Goal: Information Seeking & Learning: Learn about a topic

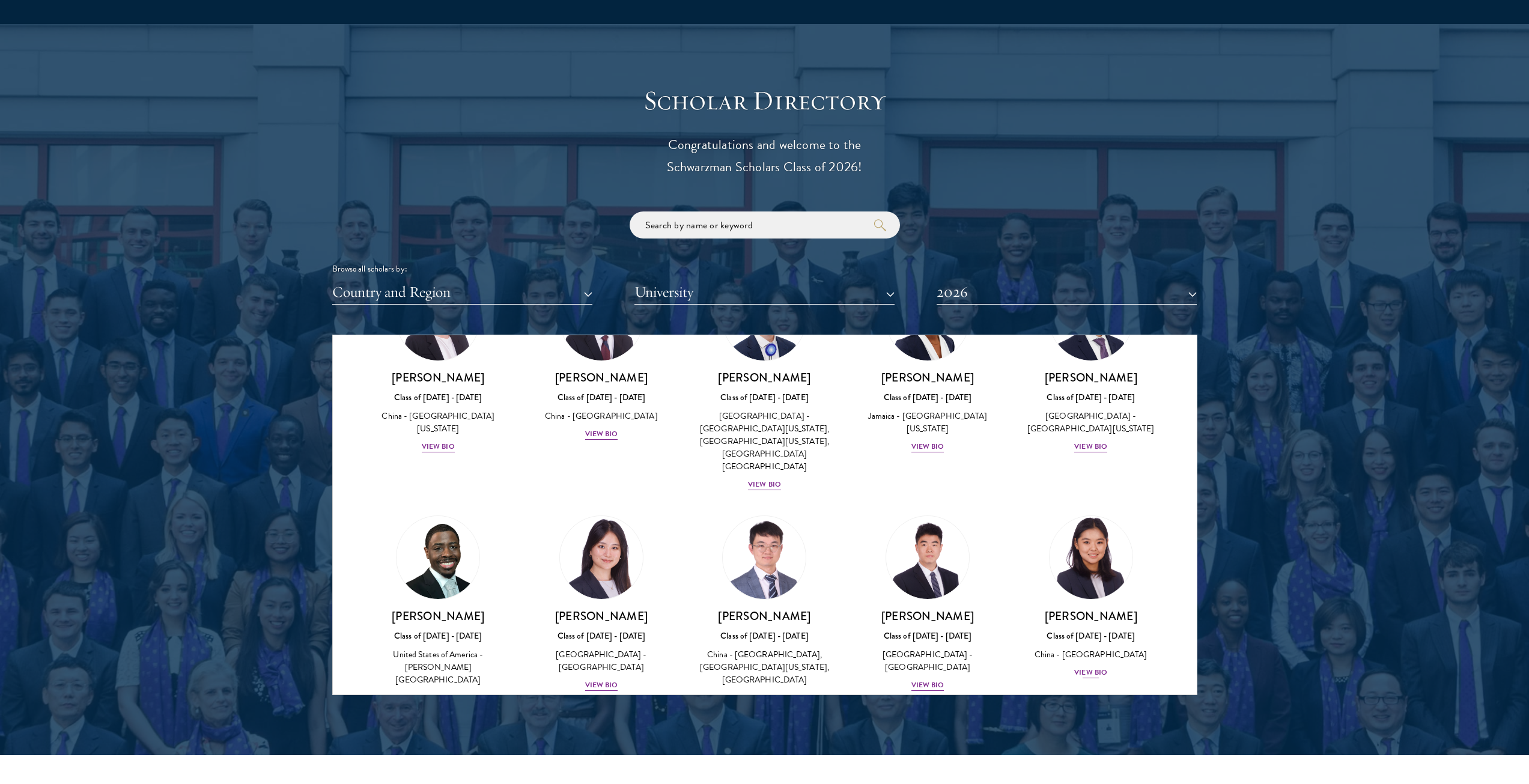
scroll to position [1262, 0]
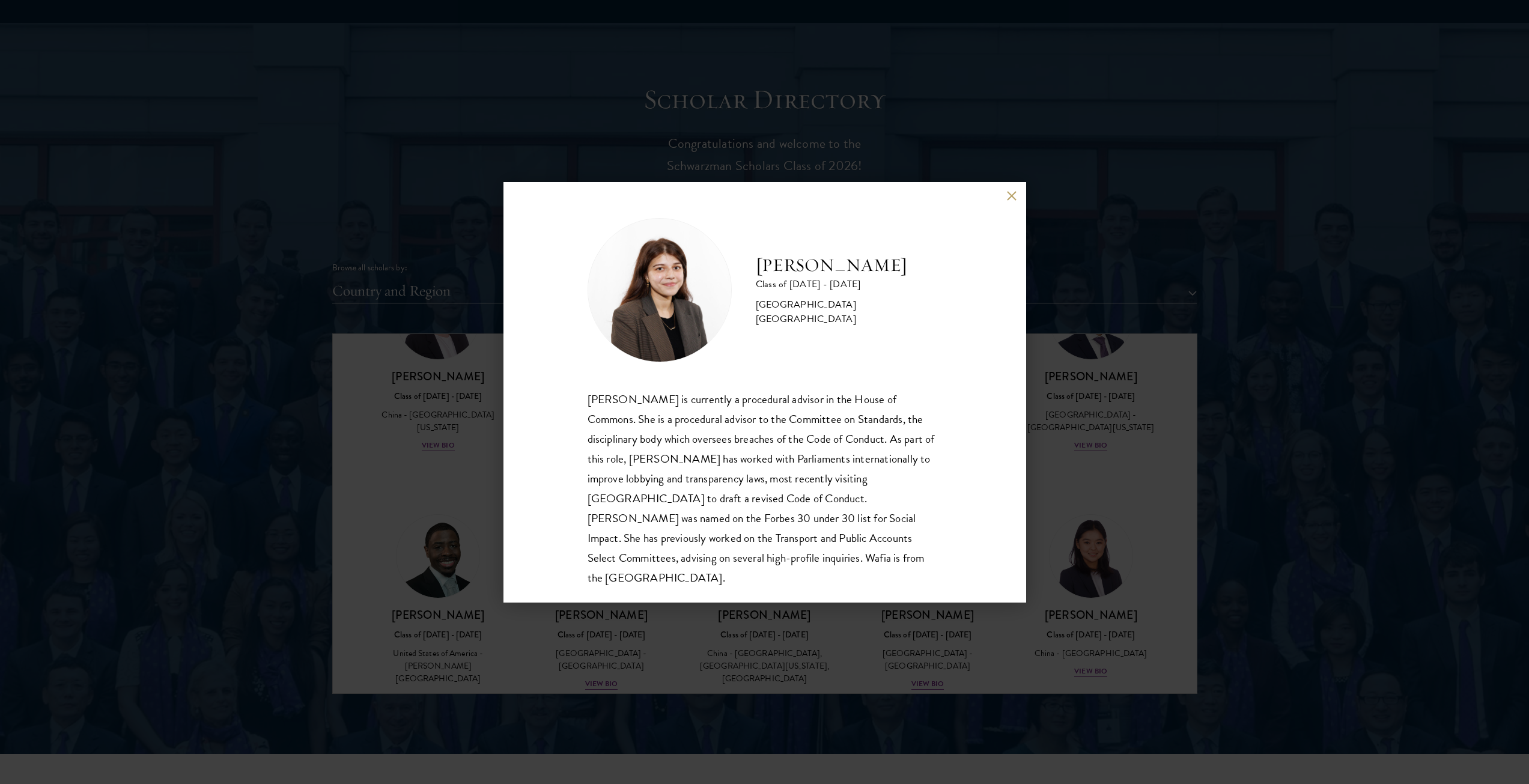
scroll to position [1, 0]
drag, startPoint x: 1006, startPoint y: 199, endPoint x: 1100, endPoint y: 373, distance: 197.8
click at [1007, 200] on button at bounding box center [1012, 196] width 10 height 10
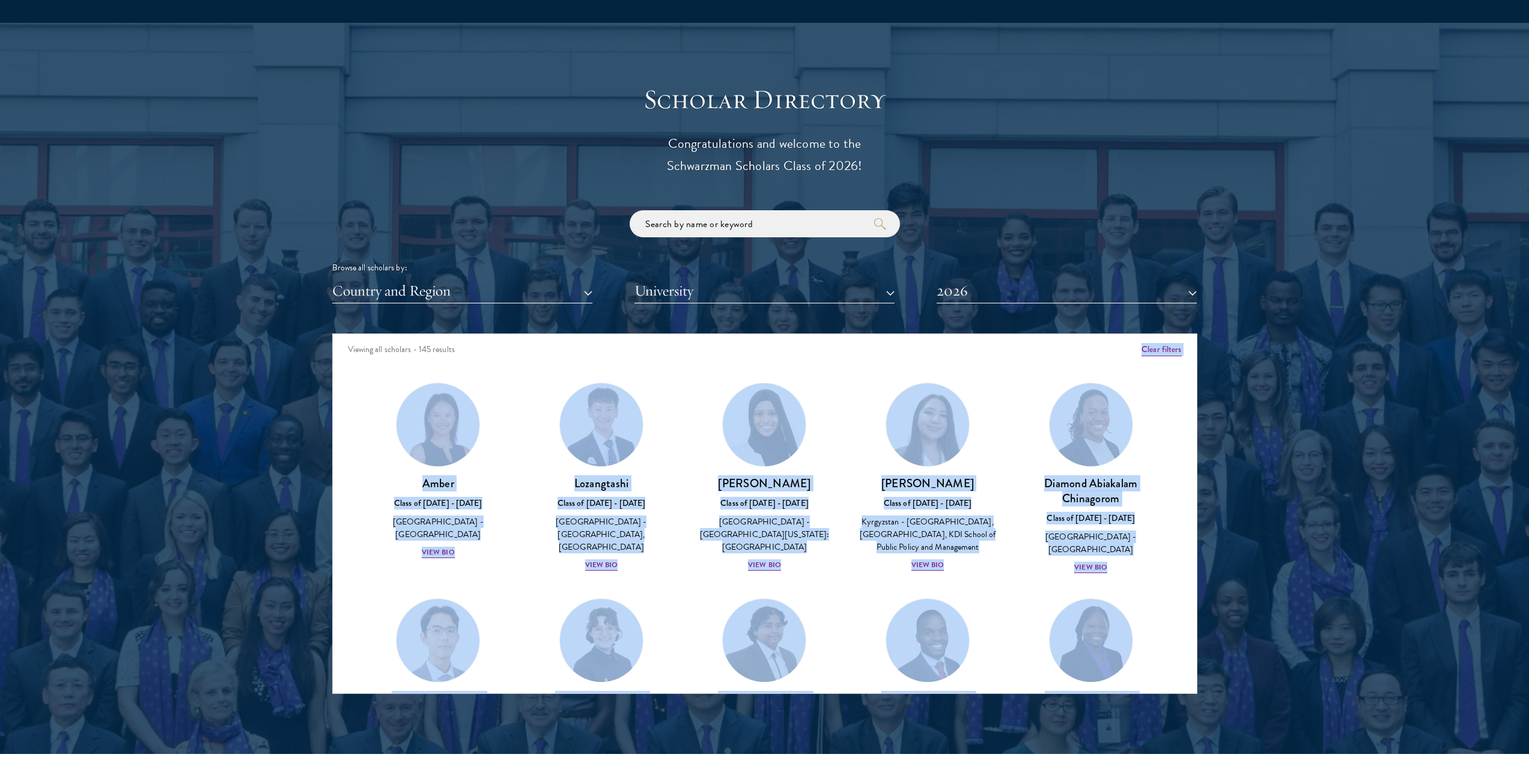
drag, startPoint x: 1196, startPoint y: 673, endPoint x: 1129, endPoint y: 343, distance: 336.7
click at [1129, 343] on div "Viewing all scholars - 145 results Clear filters Amber Class of [DATE] - [DATE]…" at bounding box center [765, 514] width 865 height 361
click at [500, 364] on div "Viewing all scholars - 145 results" at bounding box center [765, 350] width 864 height 34
click at [506, 423] on link "Amber Class of [DATE] - [DATE] [GEOGRAPHIC_DATA] - [GEOGRAPHIC_DATA] View Bio" at bounding box center [439, 471] width 140 height 177
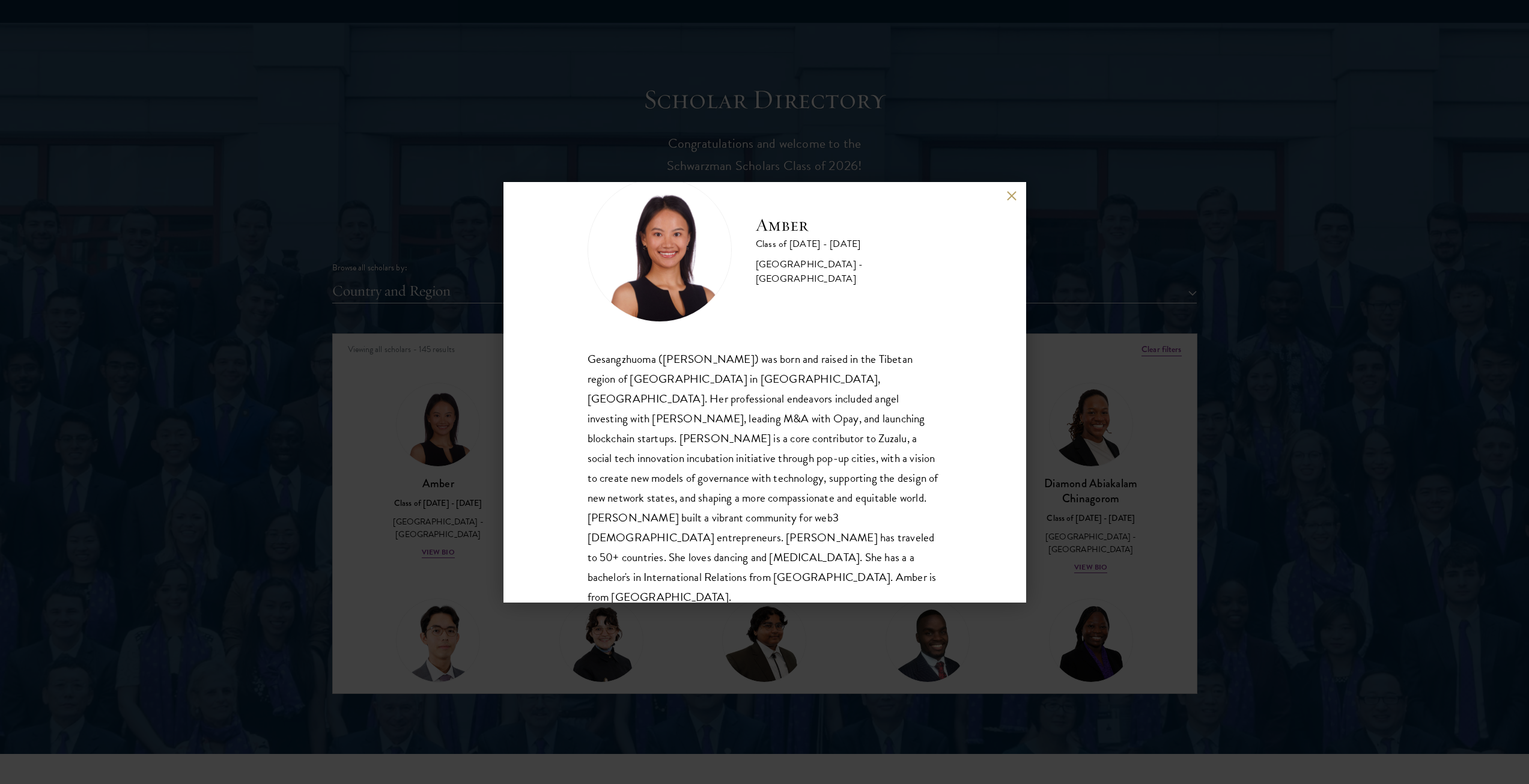
scroll to position [41, 0]
click at [1010, 199] on button at bounding box center [1012, 196] width 10 height 10
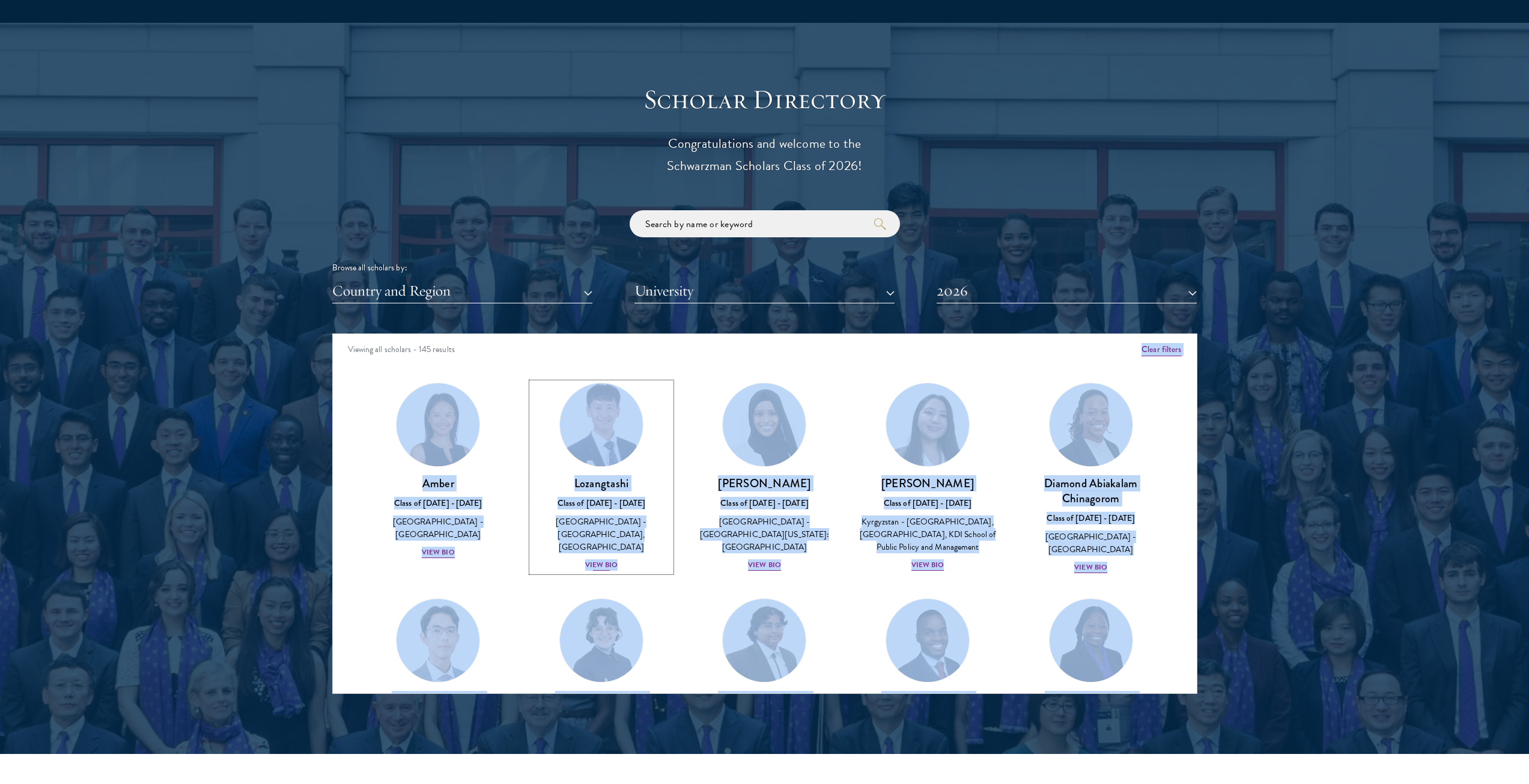
click at [648, 482] on h3 "Lozangtashi" at bounding box center [601, 483] width 140 height 15
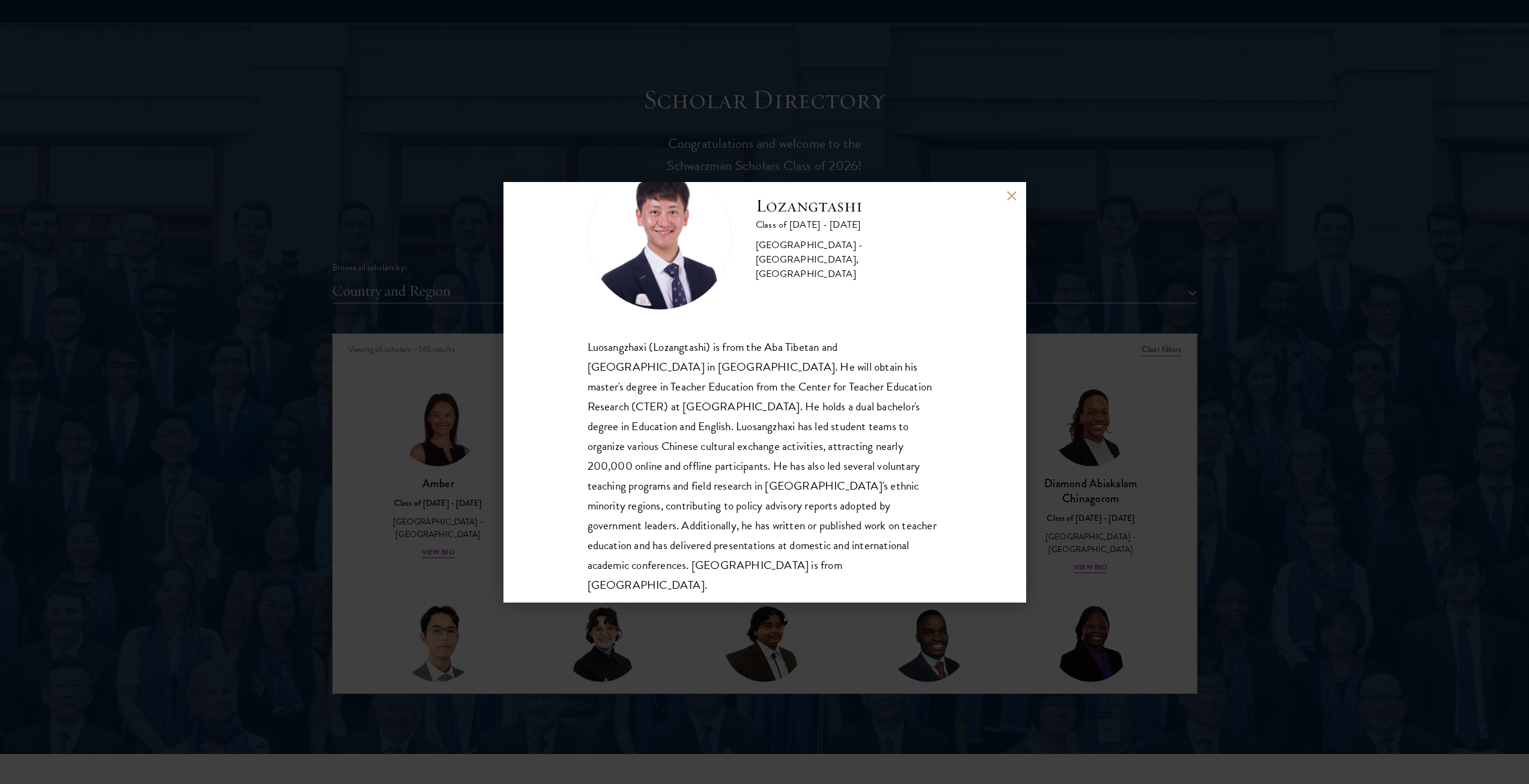
scroll to position [61, 0]
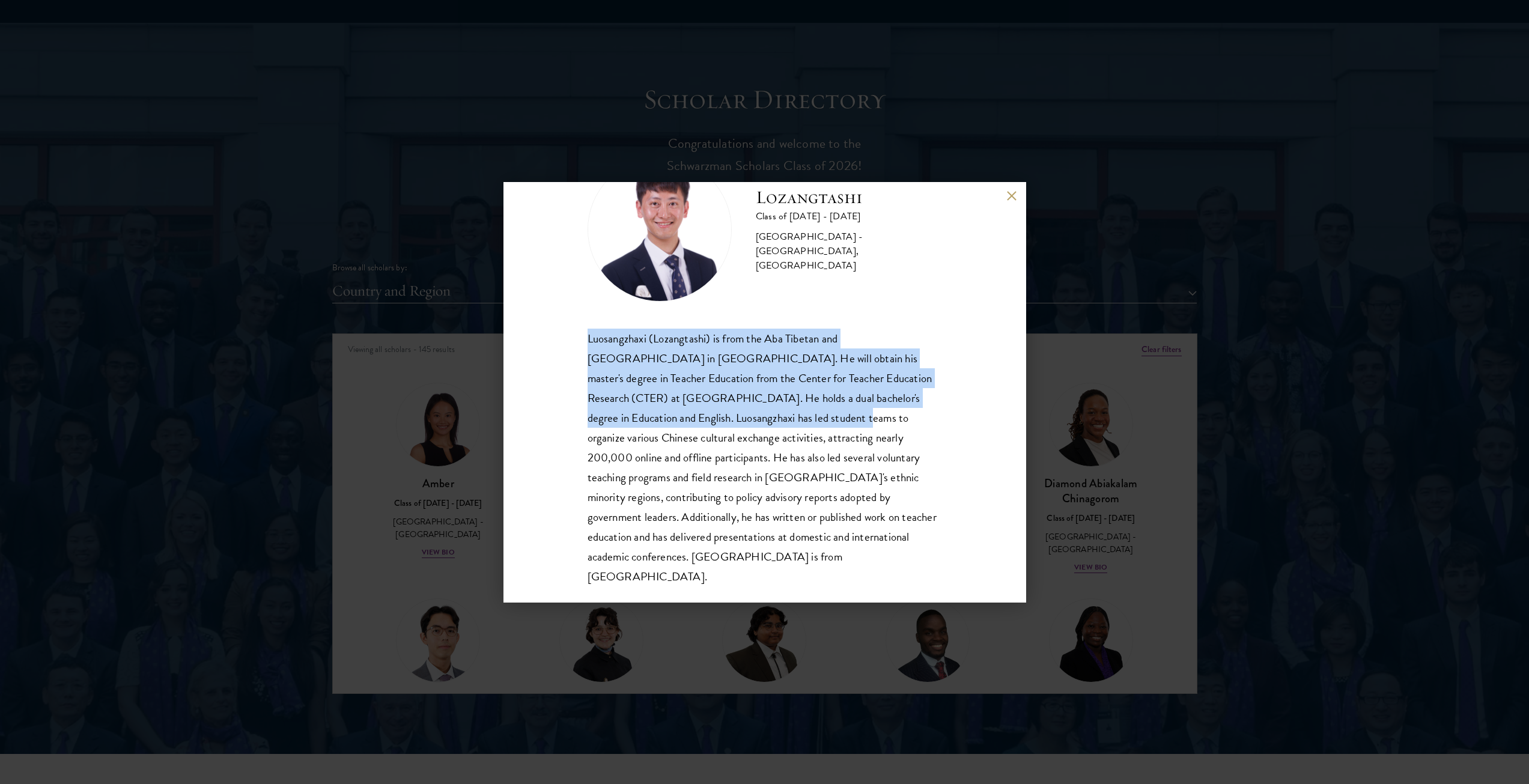
drag, startPoint x: 587, startPoint y: 338, endPoint x: 897, endPoint y: 324, distance: 310.3
click at [745, 420] on div "Luosangzhaxi (Lozangtashi) is from the Aba Tibetan and [GEOGRAPHIC_DATA] in [GE…" at bounding box center [764, 457] width 354 height 258
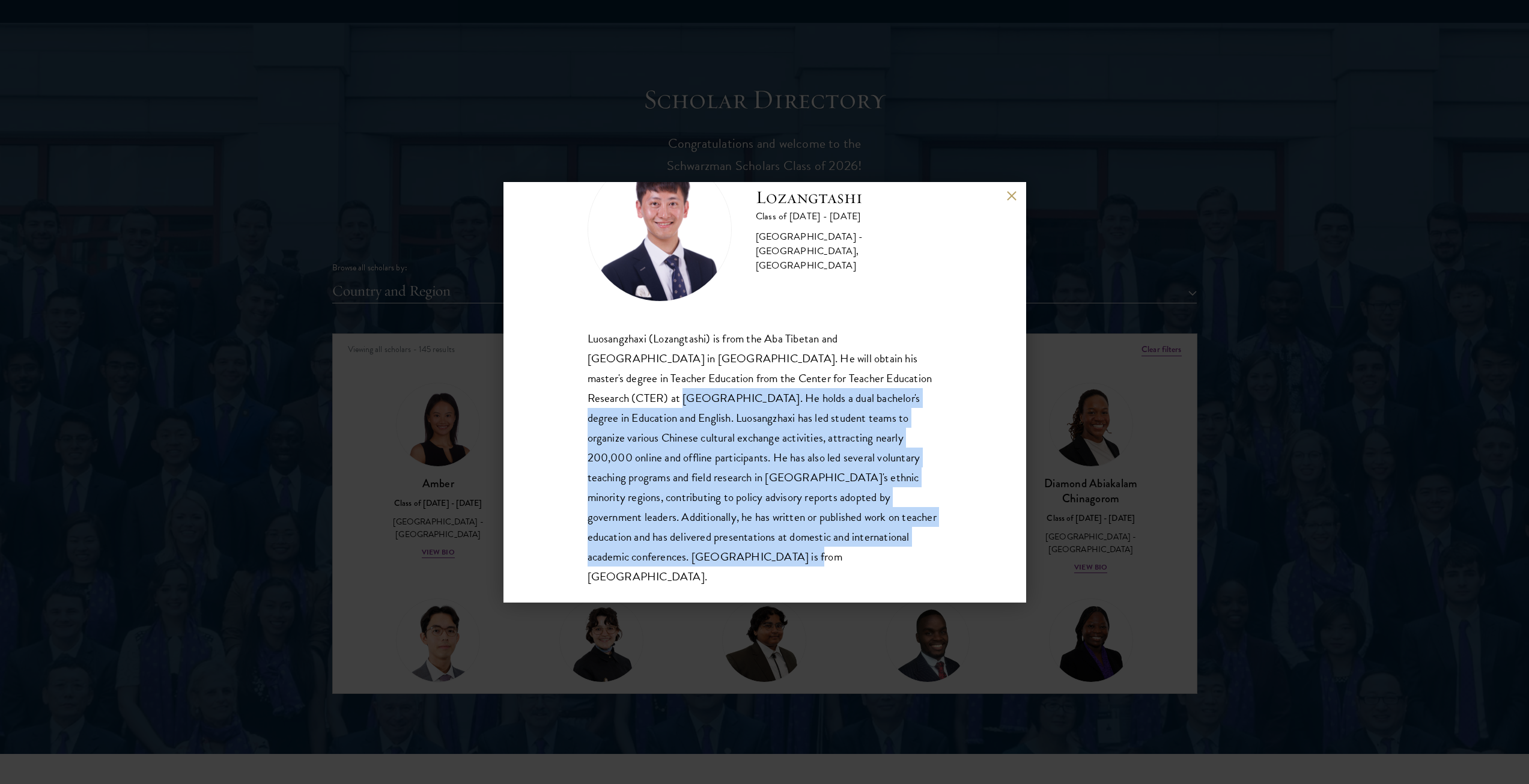
drag, startPoint x: 615, startPoint y: 555, endPoint x: 587, endPoint y: 404, distance: 153.6
click at [587, 404] on div "Luosangzhaxi (Lozangtashi) is from the Aba Tibetan and [GEOGRAPHIC_DATA] in [GE…" at bounding box center [764, 457] width 354 height 258
click at [656, 537] on div "Luosangzhaxi (Lozangtashi) is from the Aba Tibetan and [GEOGRAPHIC_DATA] in [GE…" at bounding box center [764, 457] width 354 height 258
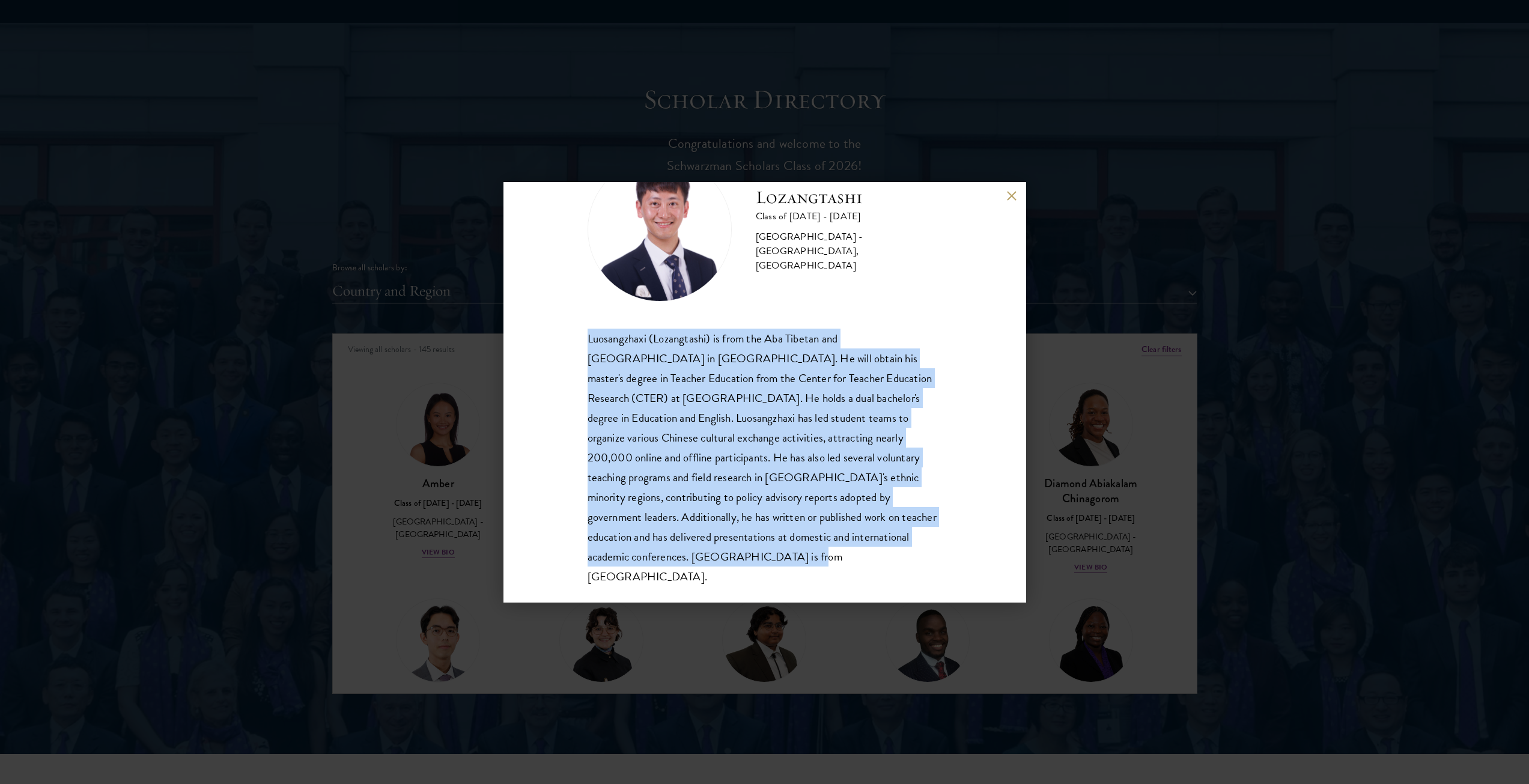
drag, startPoint x: 626, startPoint y: 557, endPoint x: 581, endPoint y: 341, distance: 220.6
click at [581, 341] on div "Lozangtashi Class of [DATE] - [DATE] [GEOGRAPHIC_DATA] - [GEOGRAPHIC_DATA], [GE…" at bounding box center [765, 392] width 523 height 421
copy div "Luosangzhaxi (Lozangtashi) is from the Aba Tibetan and [GEOGRAPHIC_DATA] in [GE…"
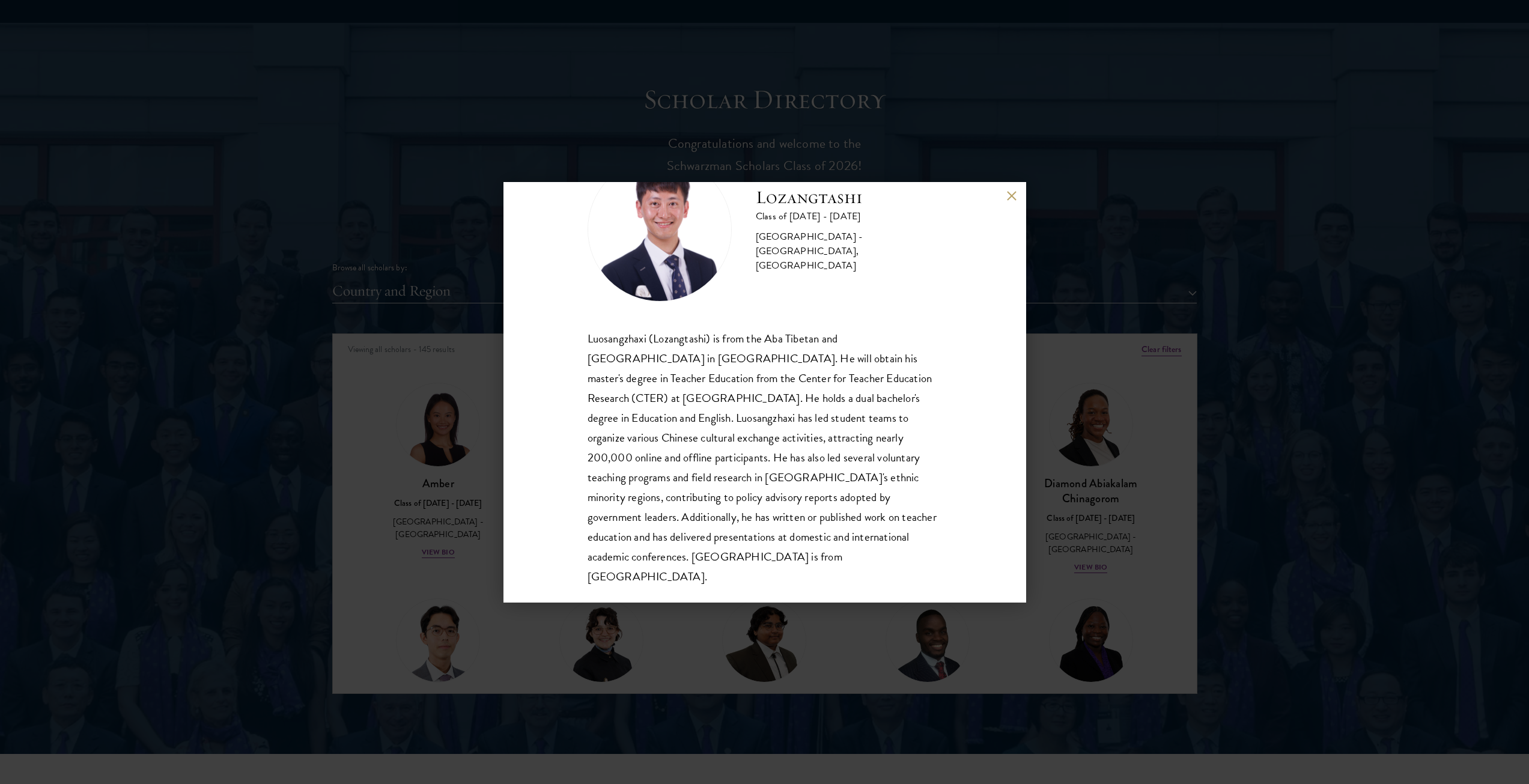
click at [1002, 192] on div "Lozangtashi Class of [DATE] - [DATE] [GEOGRAPHIC_DATA] - [GEOGRAPHIC_DATA], [GE…" at bounding box center [765, 392] width 523 height 421
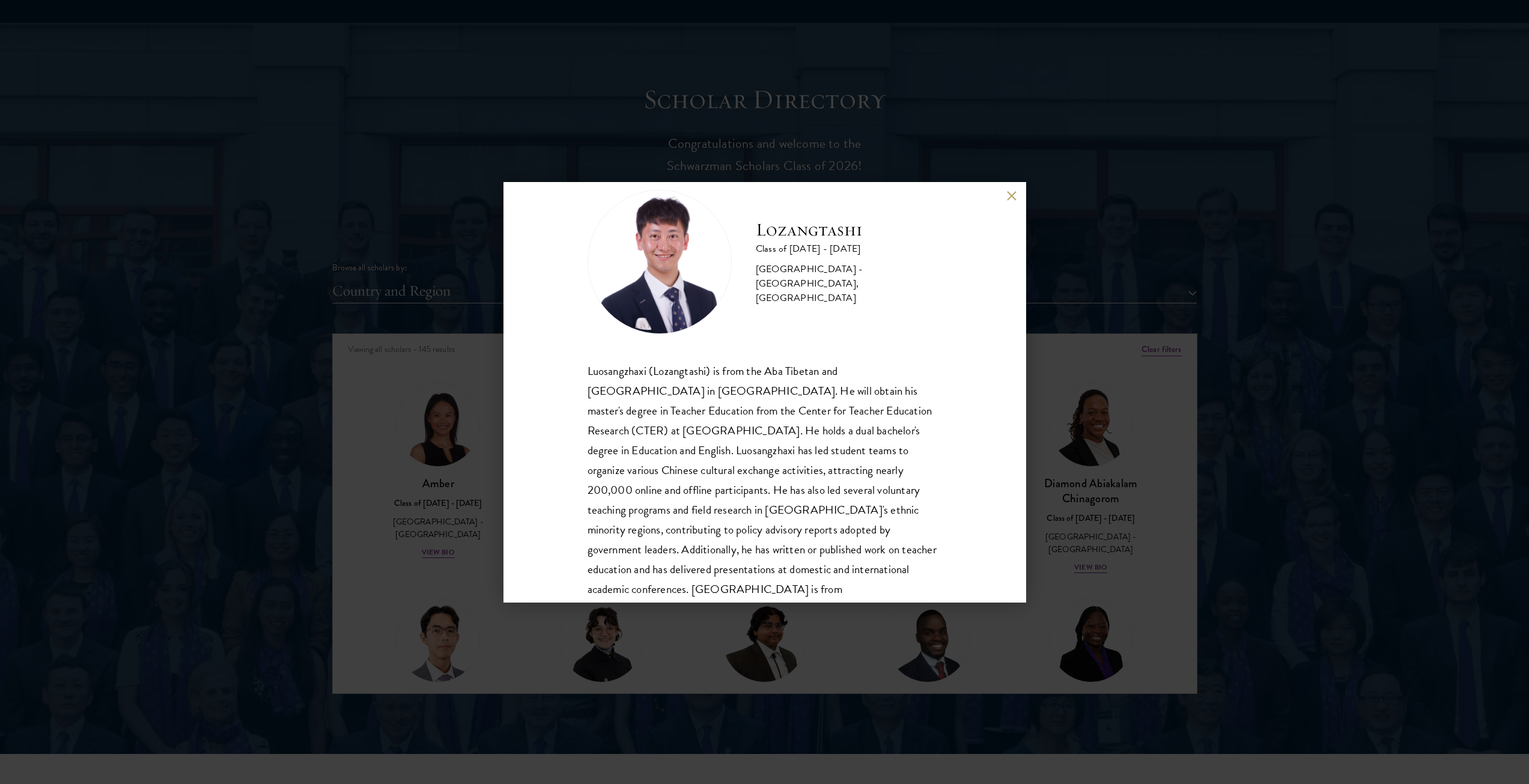
scroll to position [0, 0]
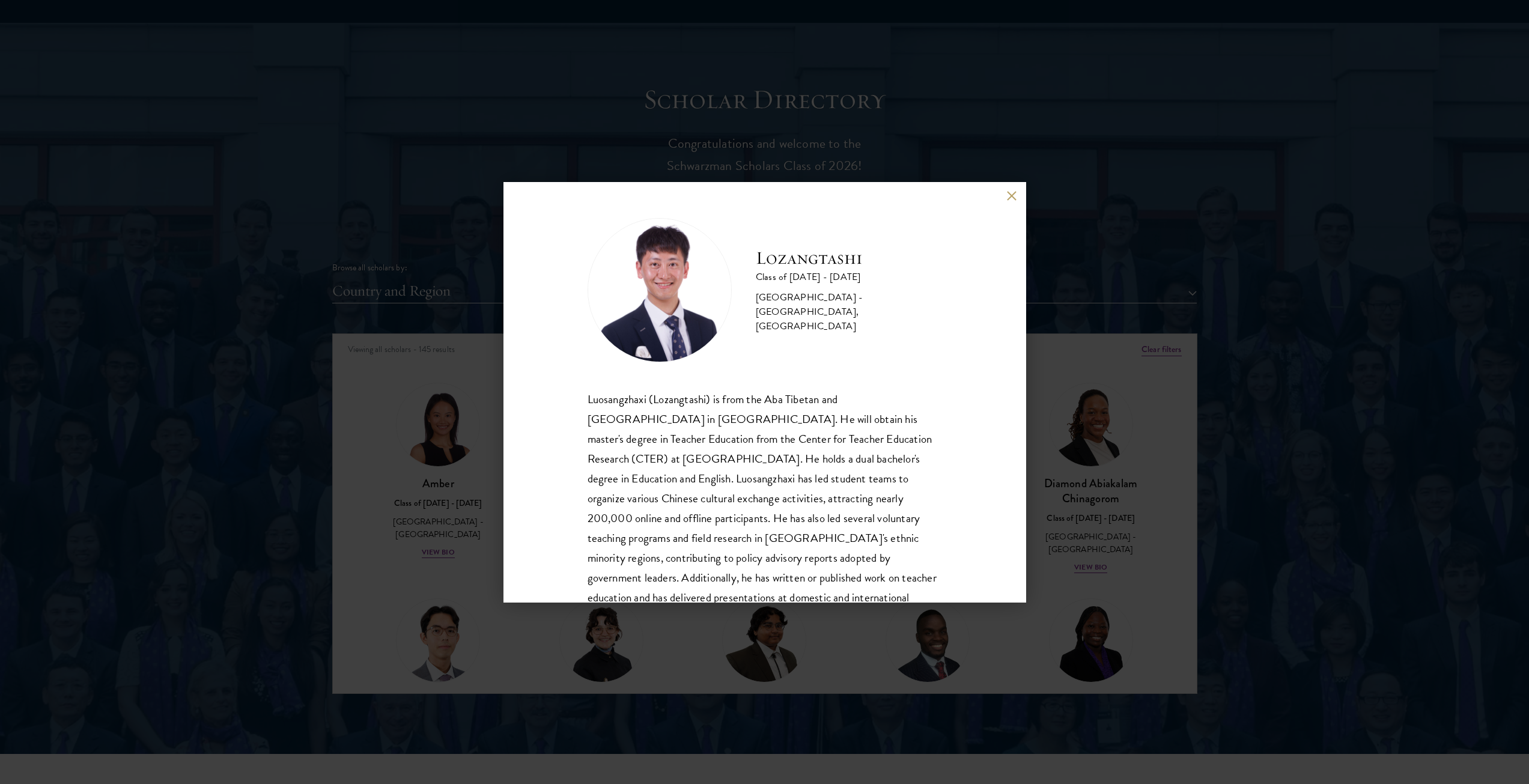
drag, startPoint x: 1001, startPoint y: 195, endPoint x: 1010, endPoint y: 194, distance: 9.1
click at [1003, 194] on div "Lozangtashi Class of [DATE] - [DATE] [GEOGRAPHIC_DATA] - [GEOGRAPHIC_DATA], [GE…" at bounding box center [765, 392] width 523 height 421
click at [1010, 194] on button at bounding box center [1012, 196] width 10 height 10
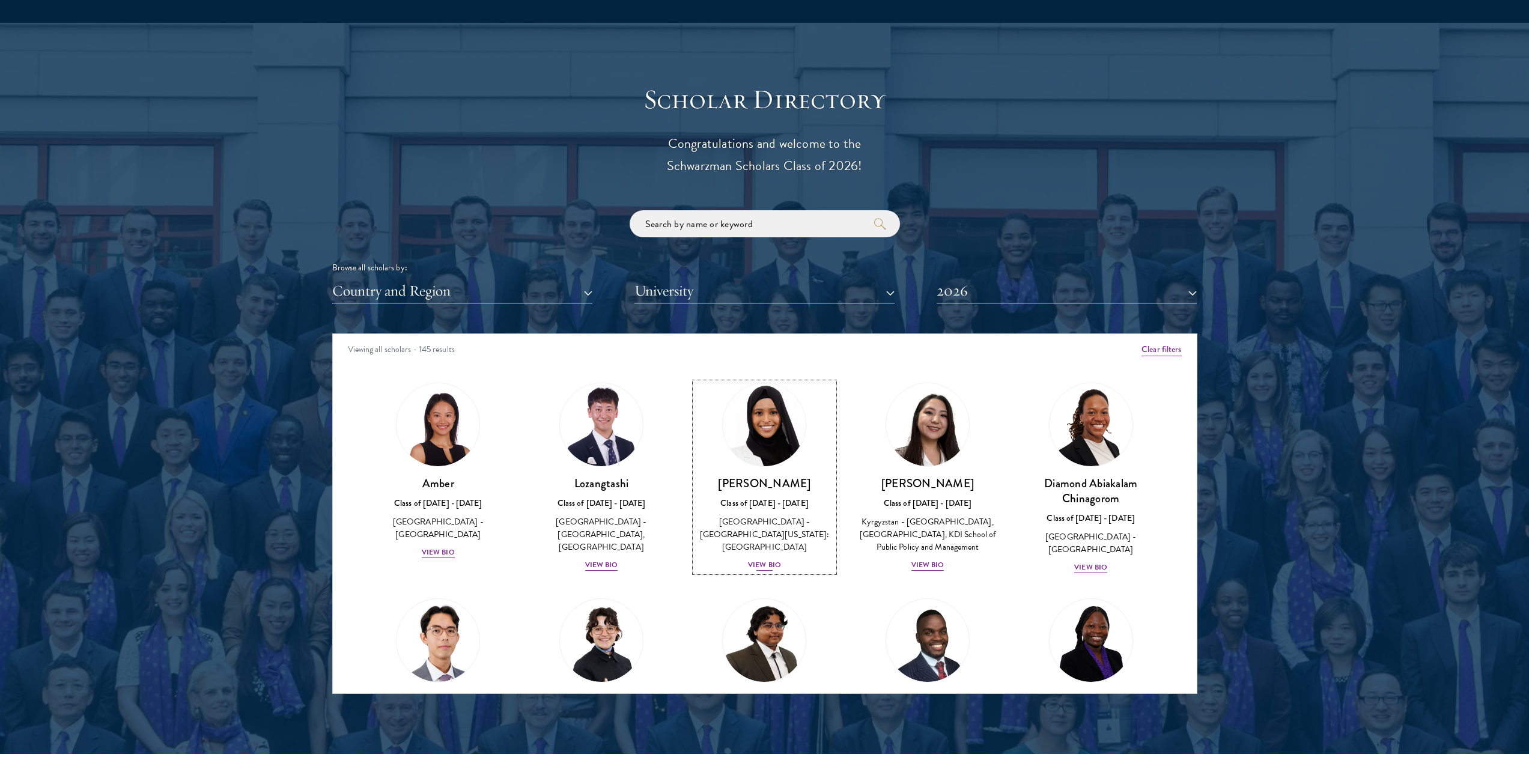
click at [764, 559] on div "View Bio" at bounding box center [765, 565] width 33 height 12
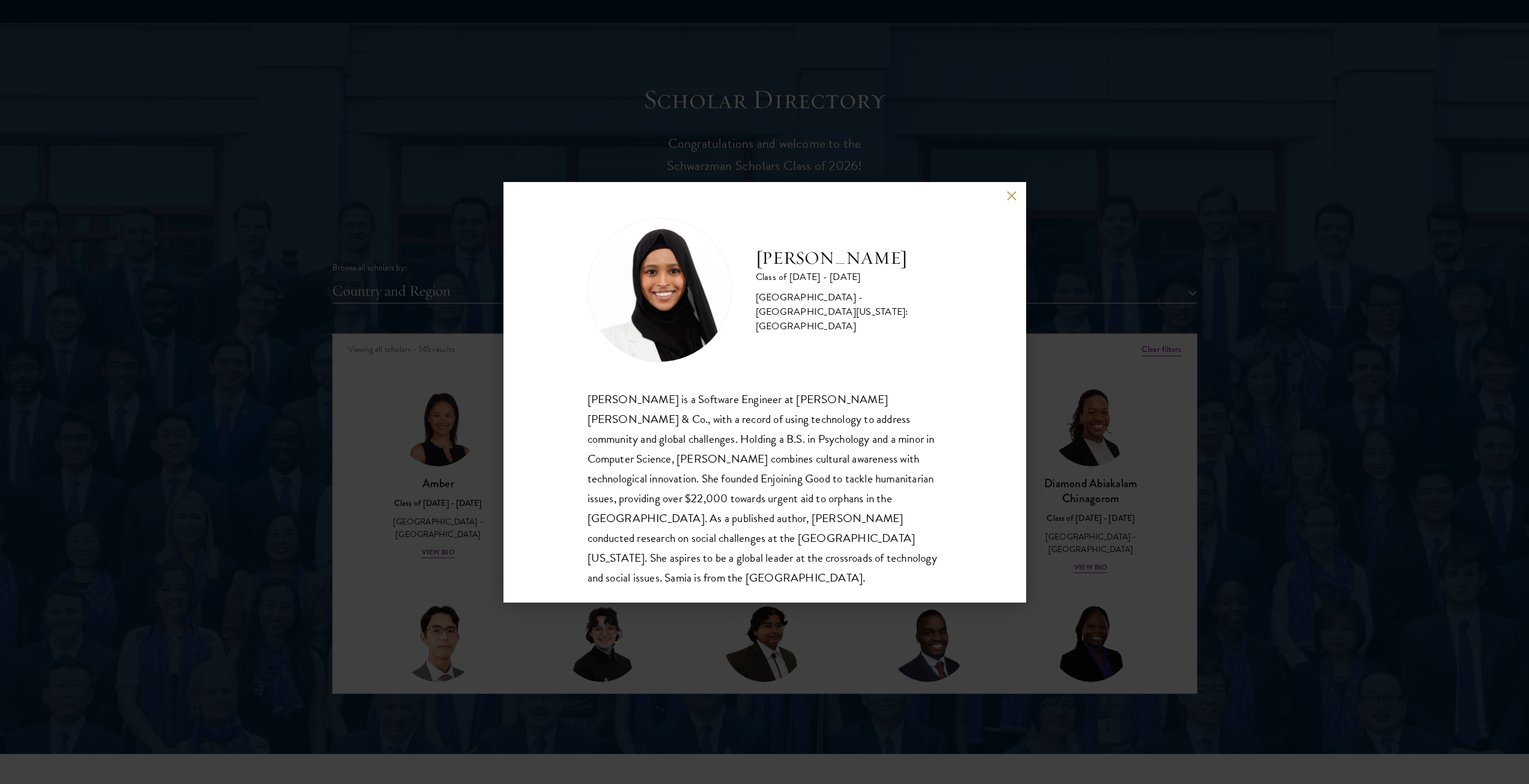
scroll to position [1, 0]
click at [1008, 197] on button at bounding box center [1012, 196] width 10 height 10
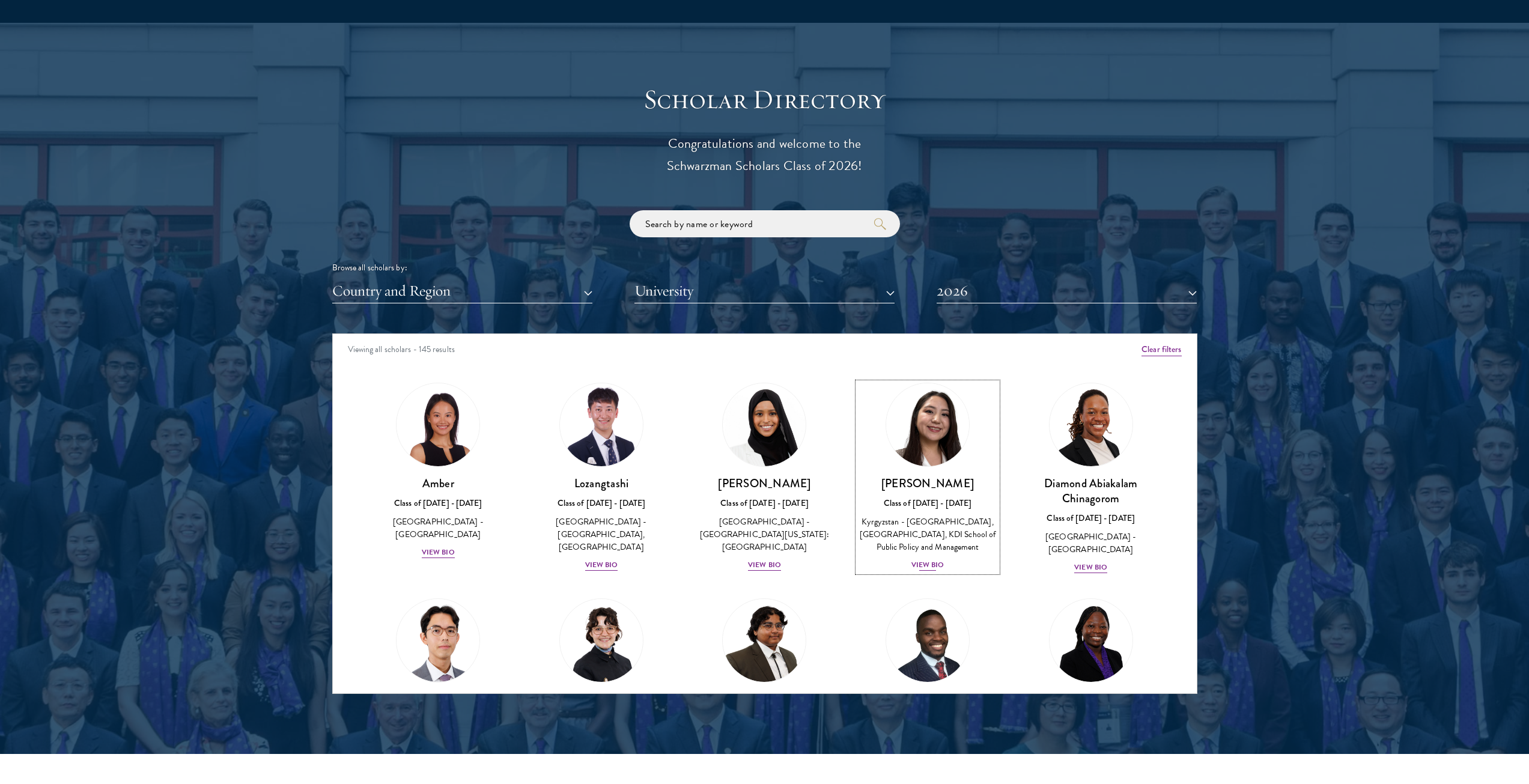
click at [920, 571] on div "View Bio" at bounding box center [928, 565] width 33 height 12
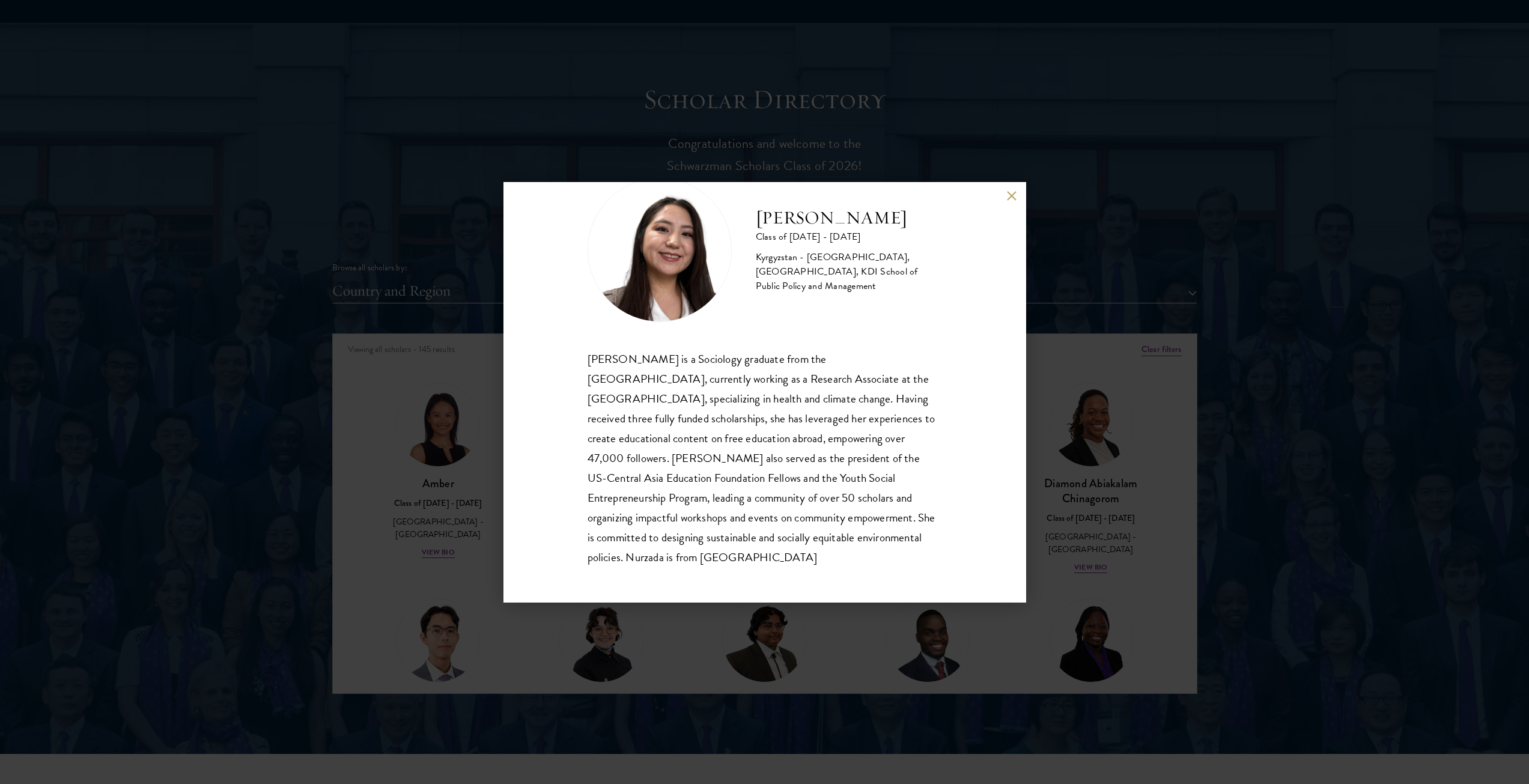
scroll to position [41, 0]
click at [1046, 439] on div "Nurzada Abdivalieva Class of [DATE] - [DATE] [GEOGRAPHIC_DATA] - [GEOGRAPHIC_DA…" at bounding box center [764, 392] width 1529 height 784
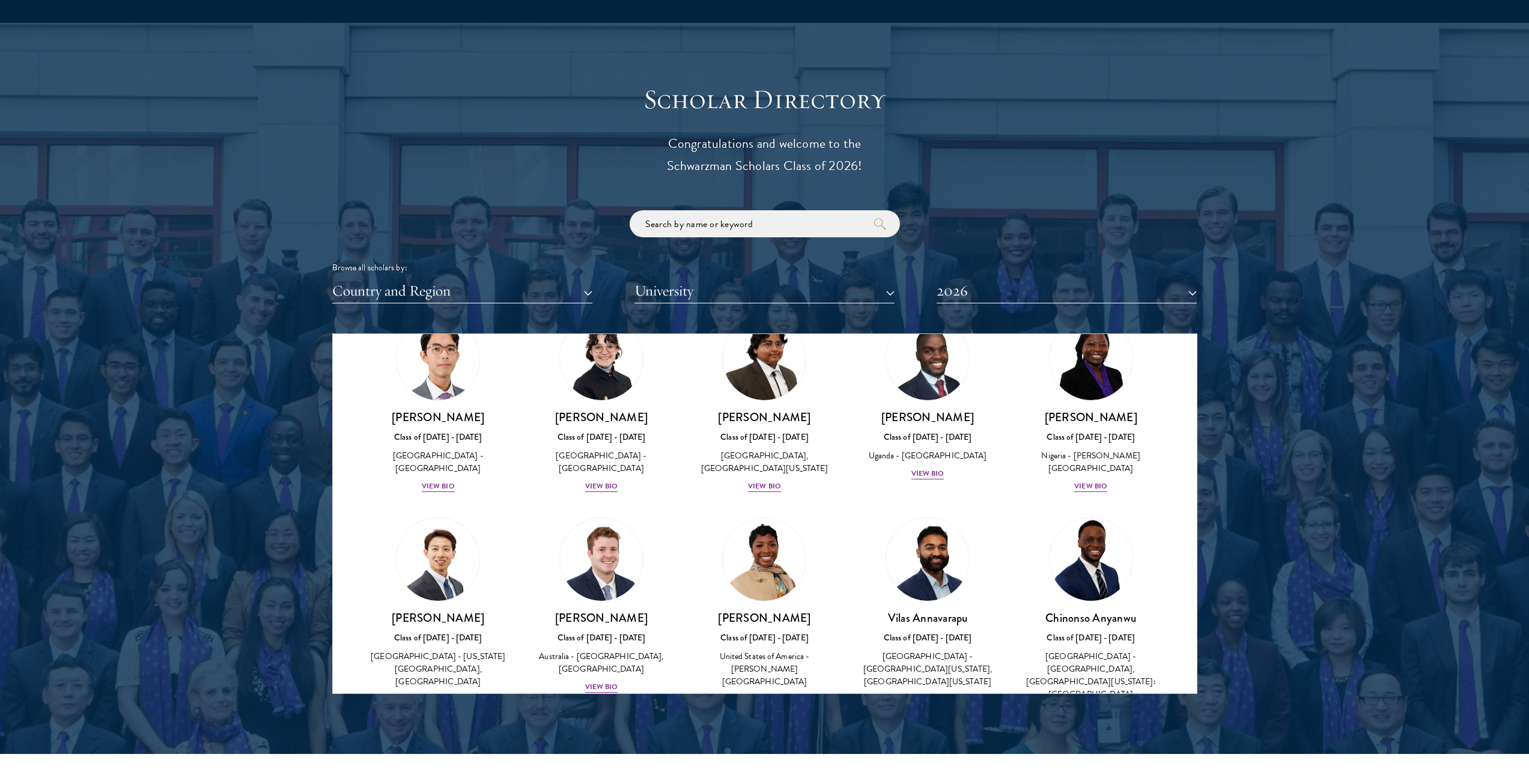
scroll to position [365, 0]
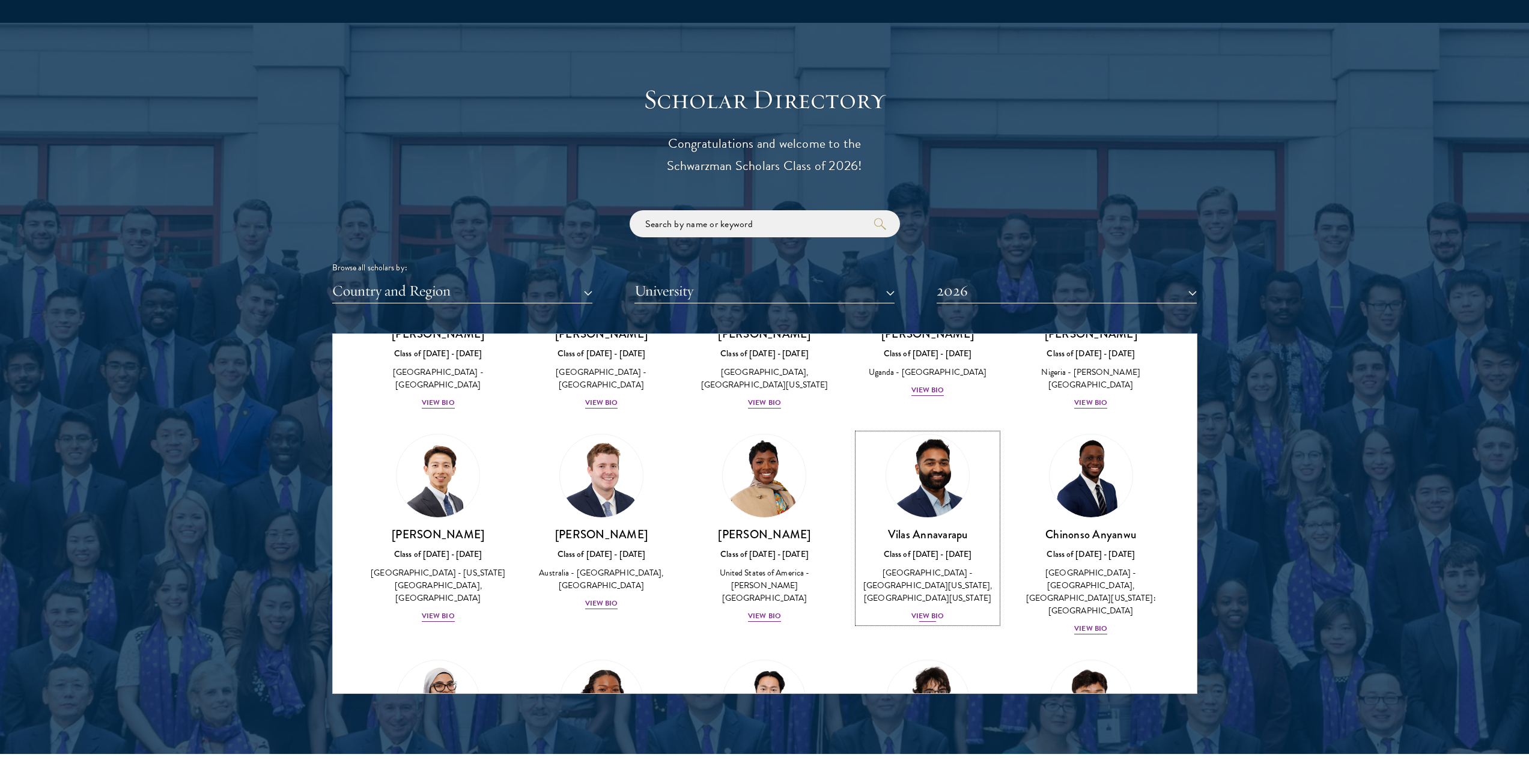
click at [926, 614] on div "View Bio" at bounding box center [928, 616] width 33 height 12
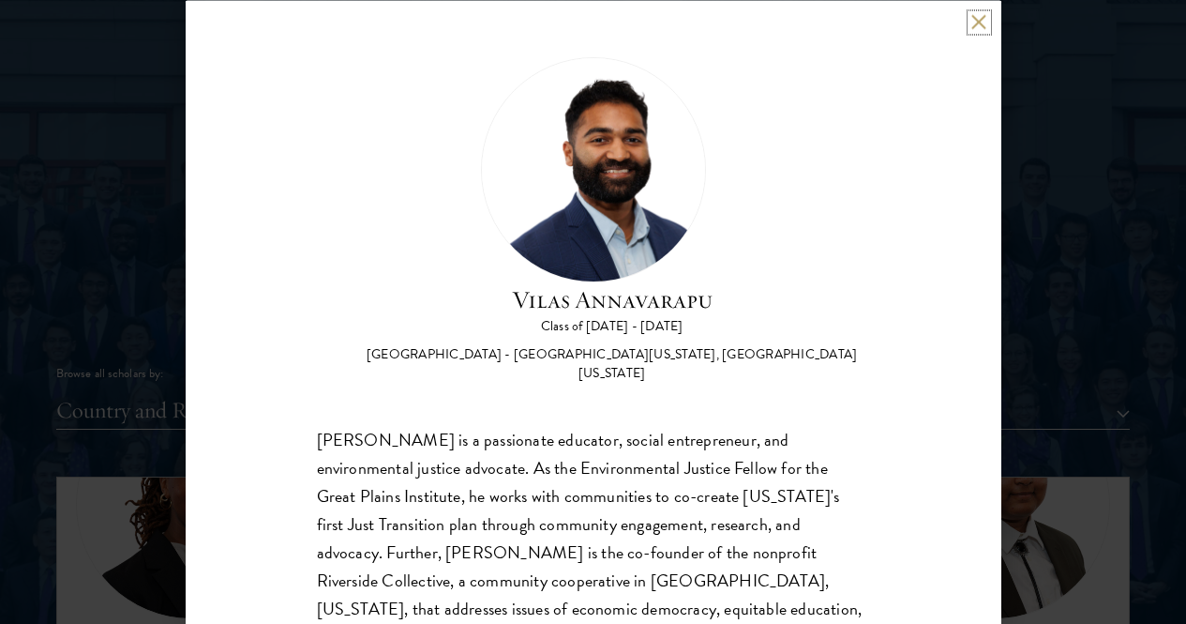
click at [980, 28] on button at bounding box center [980, 22] width 16 height 16
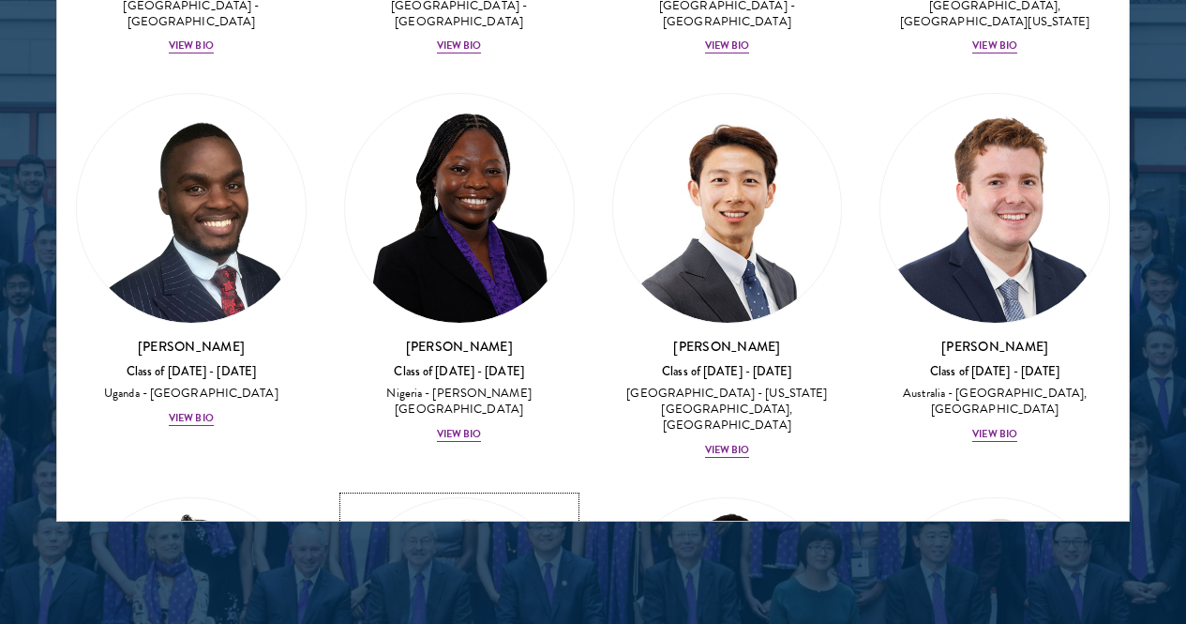
scroll to position [758, 0]
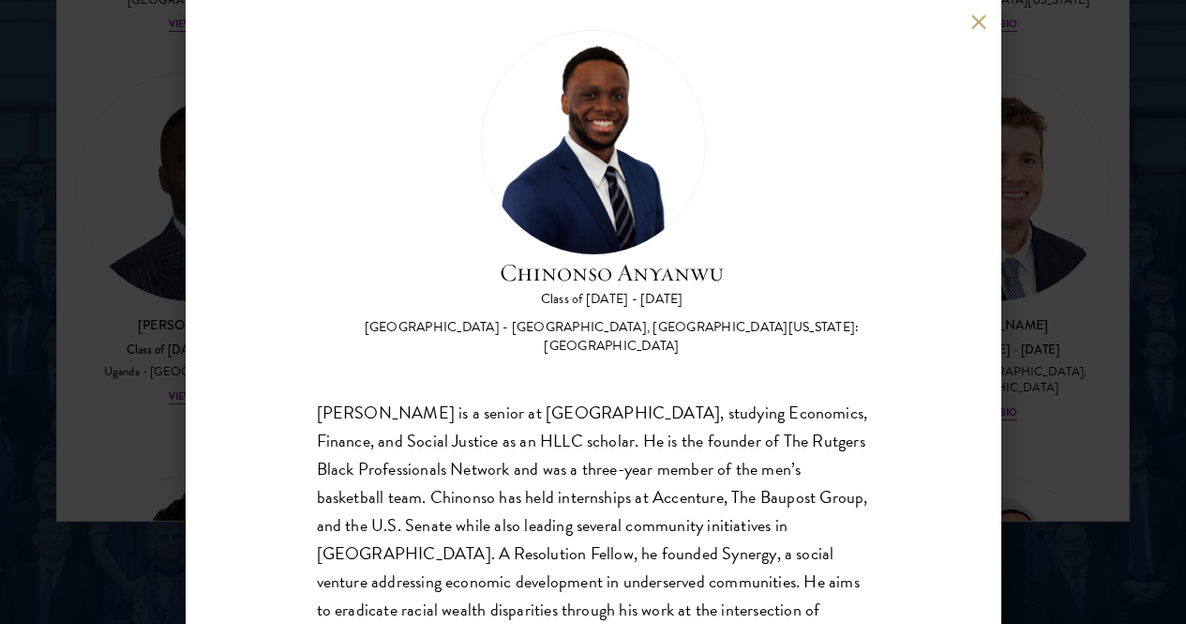
scroll to position [66, 0]
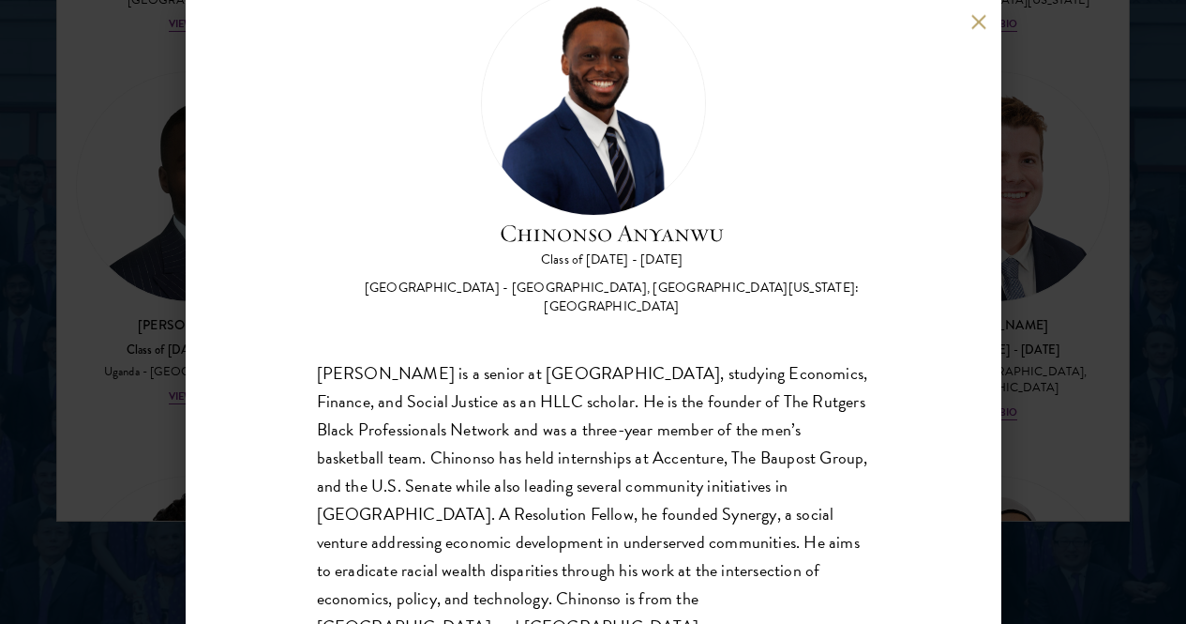
drag, startPoint x: 977, startPoint y: 23, endPoint x: 953, endPoint y: 45, distance: 33.2
click at [977, 26] on button at bounding box center [980, 22] width 16 height 16
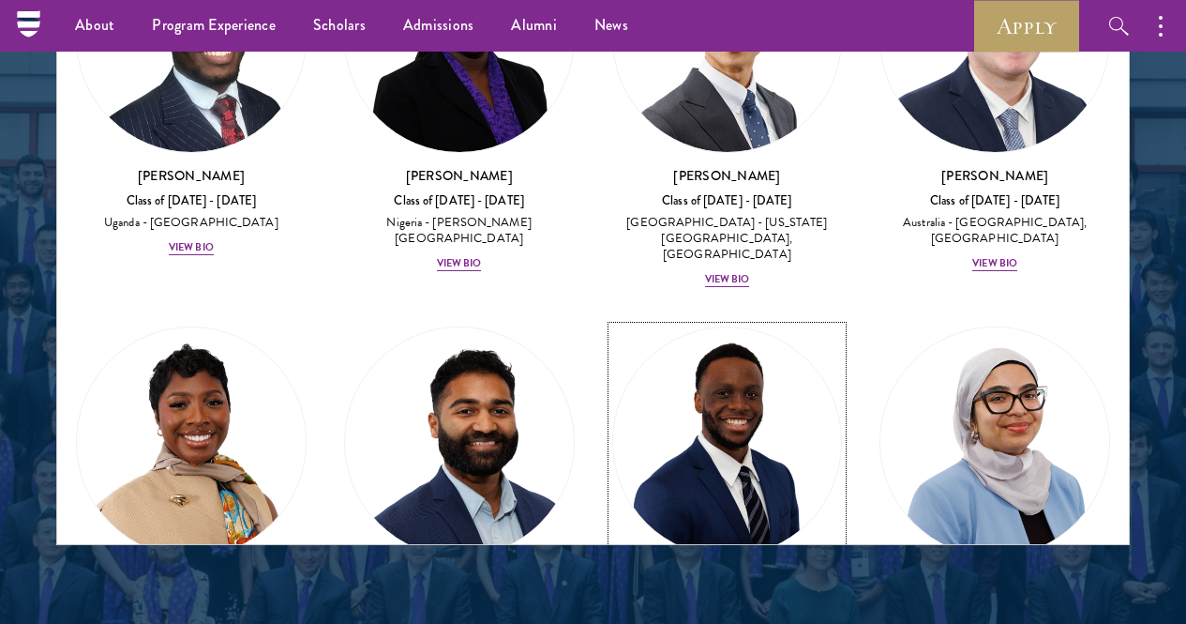
scroll to position [945, 0]
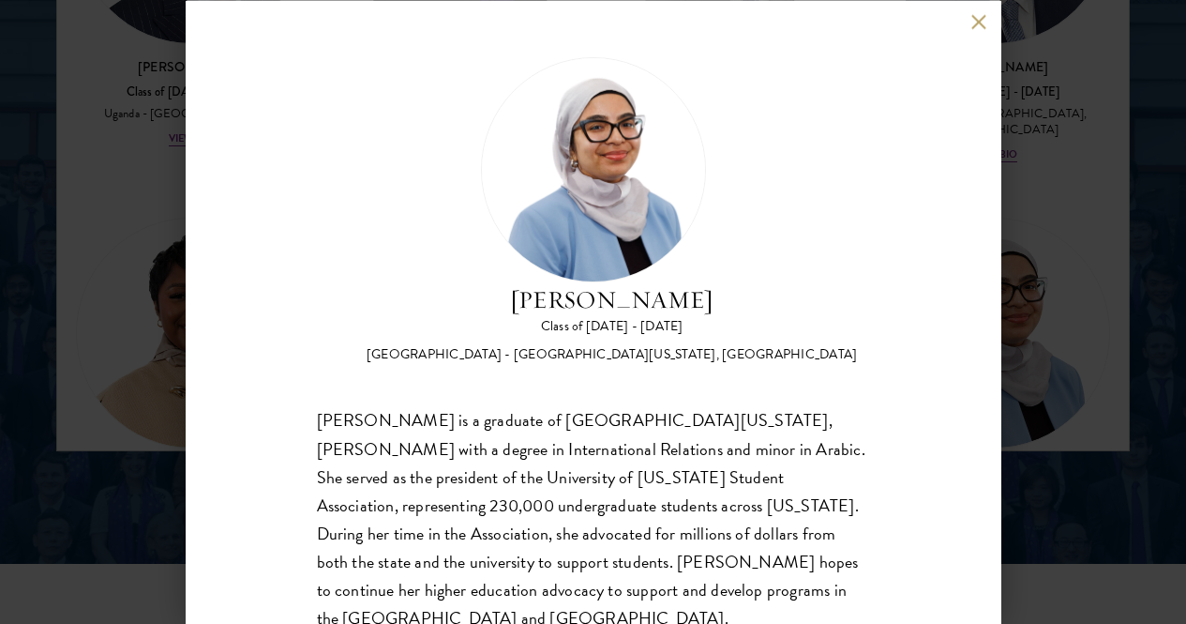
click at [971, 26] on div "[PERSON_NAME] Class of [DATE] - [DATE] [GEOGRAPHIC_DATA] - [GEOGRAPHIC_DATA][US…" at bounding box center [594, 312] width 816 height 624
click at [982, 26] on button at bounding box center [980, 22] width 16 height 16
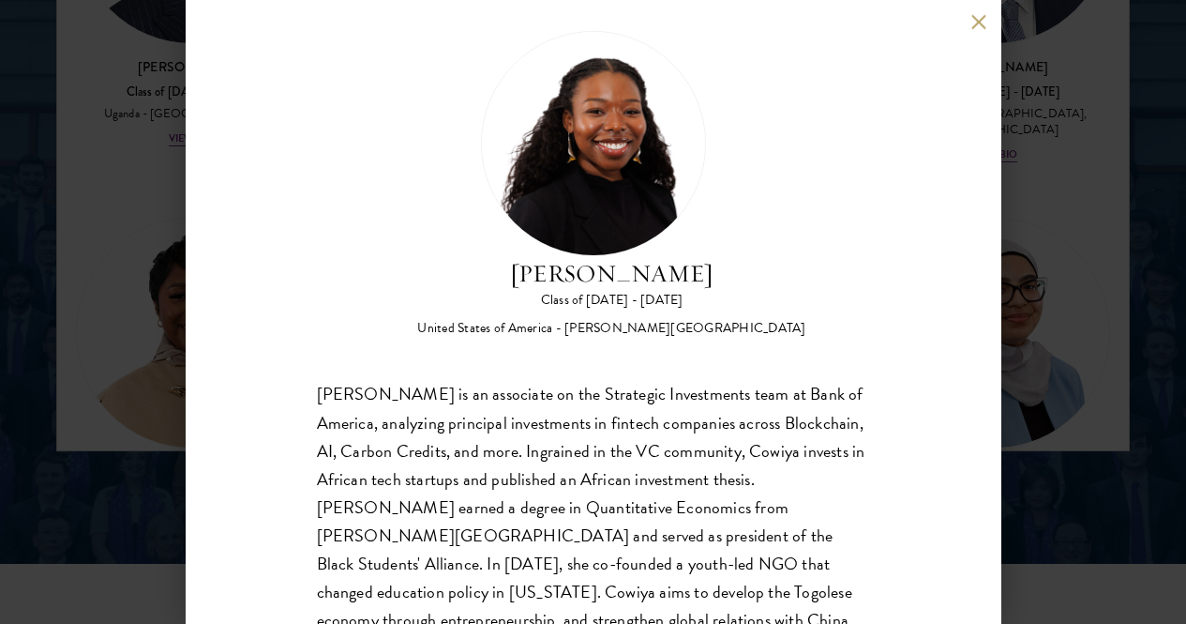
scroll to position [66, 0]
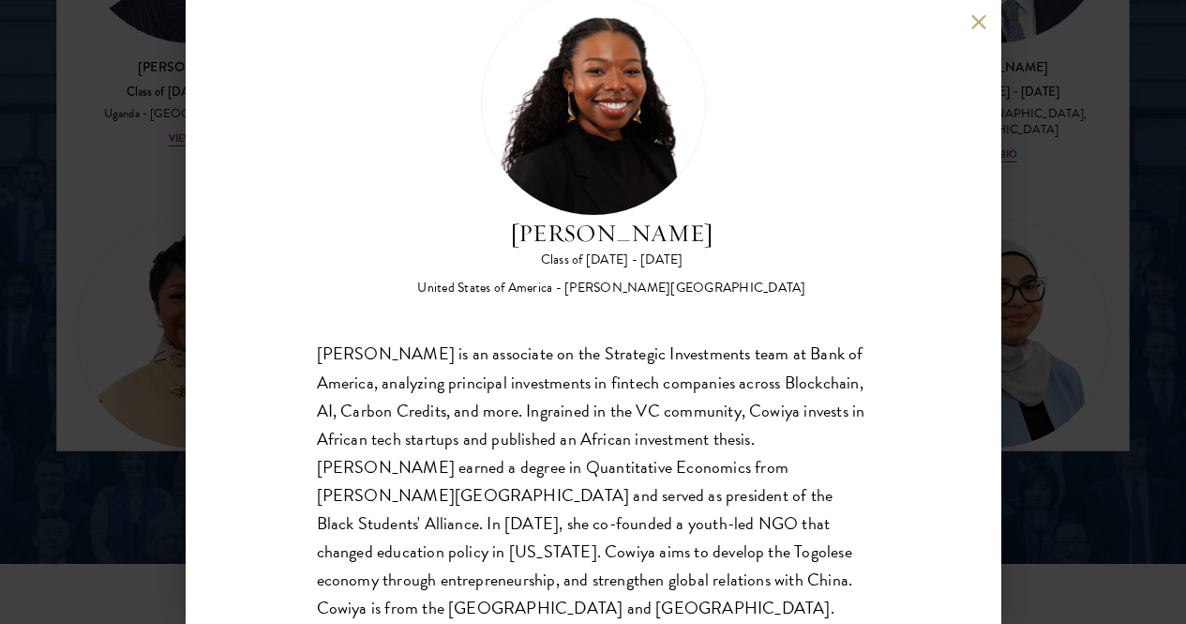
click at [974, 25] on button at bounding box center [980, 22] width 16 height 16
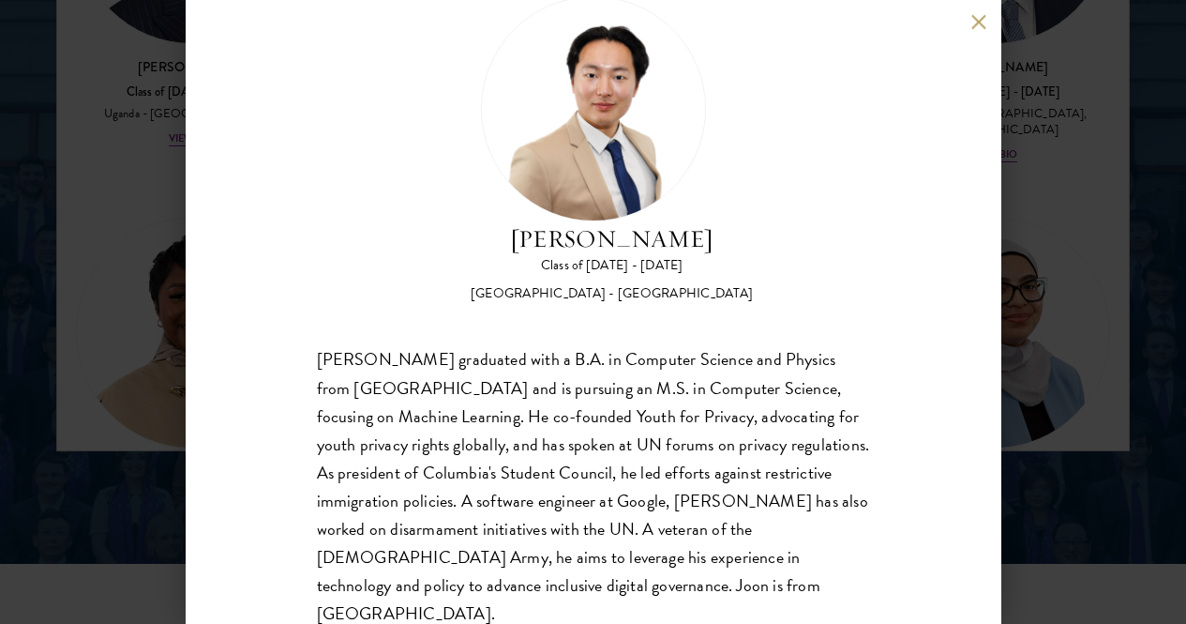
scroll to position [66, 0]
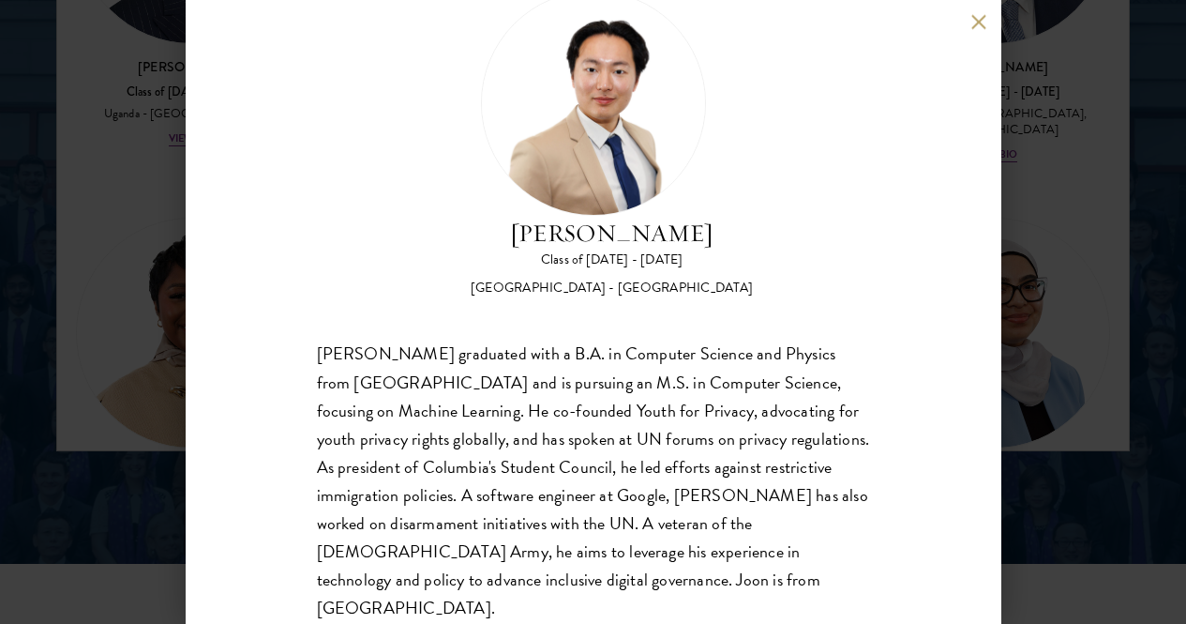
drag, startPoint x: 973, startPoint y: 17, endPoint x: 952, endPoint y: 30, distance: 24.5
click at [971, 17] on div "[PERSON_NAME] Class of [DATE] - [DATE] [GEOGRAPHIC_DATA] - [GEOGRAPHIC_DATA] [P…" at bounding box center [594, 312] width 816 height 624
drag, startPoint x: 979, startPoint y: 25, endPoint x: 861, endPoint y: 110, distance: 145.2
click at [980, 25] on button at bounding box center [980, 22] width 16 height 16
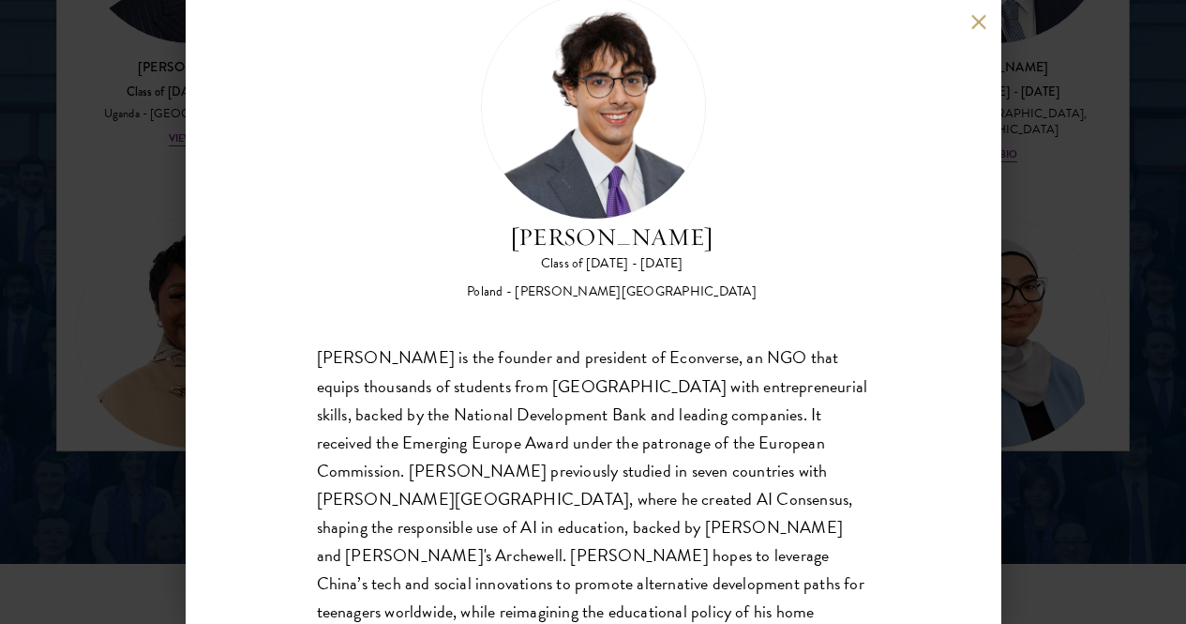
scroll to position [66, 0]
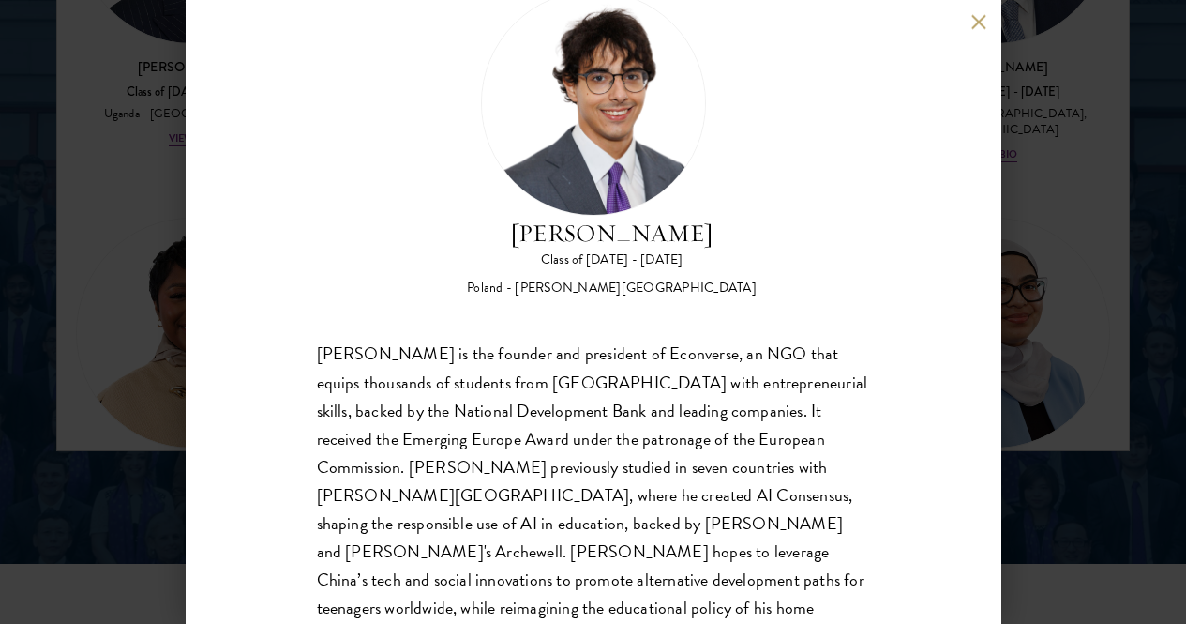
drag, startPoint x: 977, startPoint y: 23, endPoint x: 950, endPoint y: 56, distance: 42.6
click at [978, 23] on button at bounding box center [980, 22] width 16 height 16
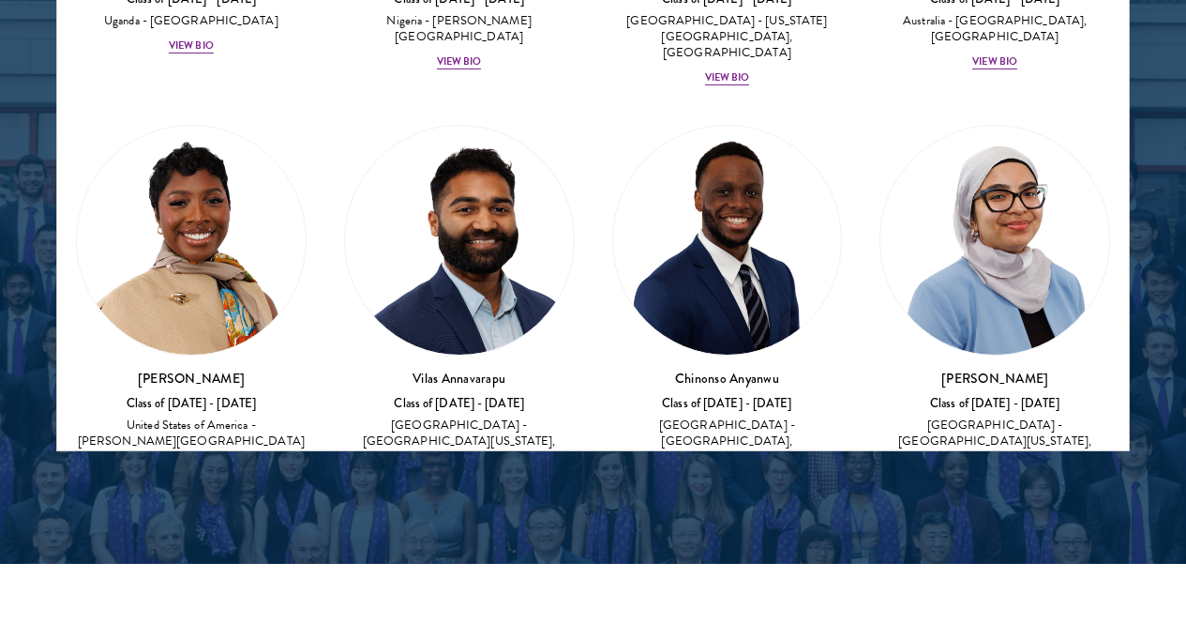
scroll to position [1039, 0]
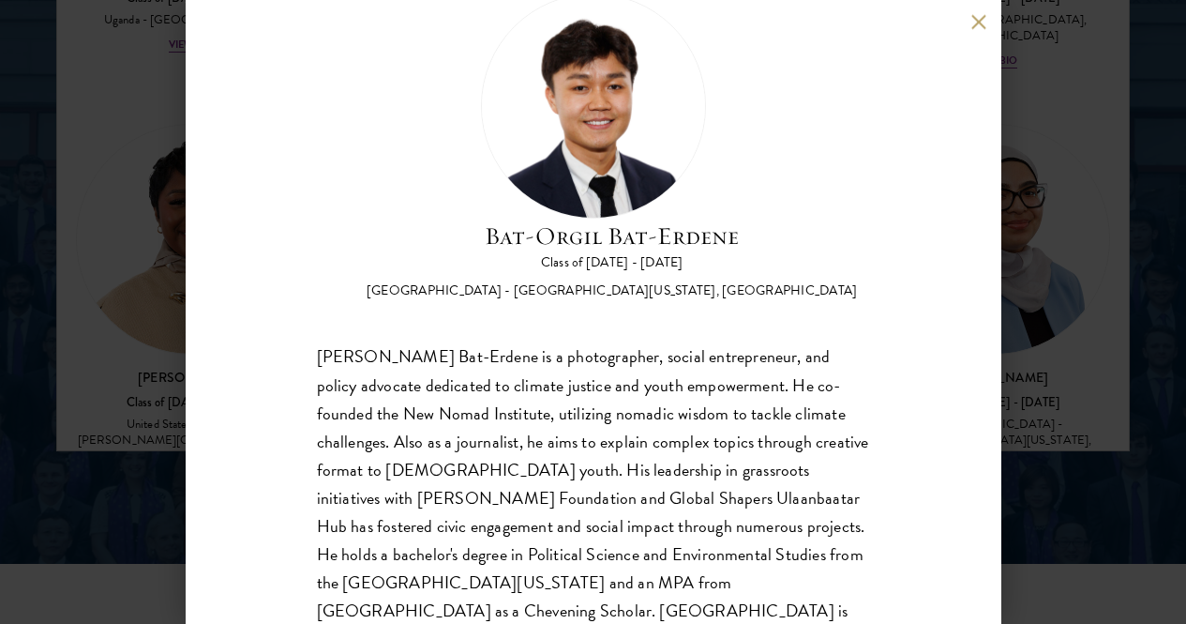
scroll to position [66, 0]
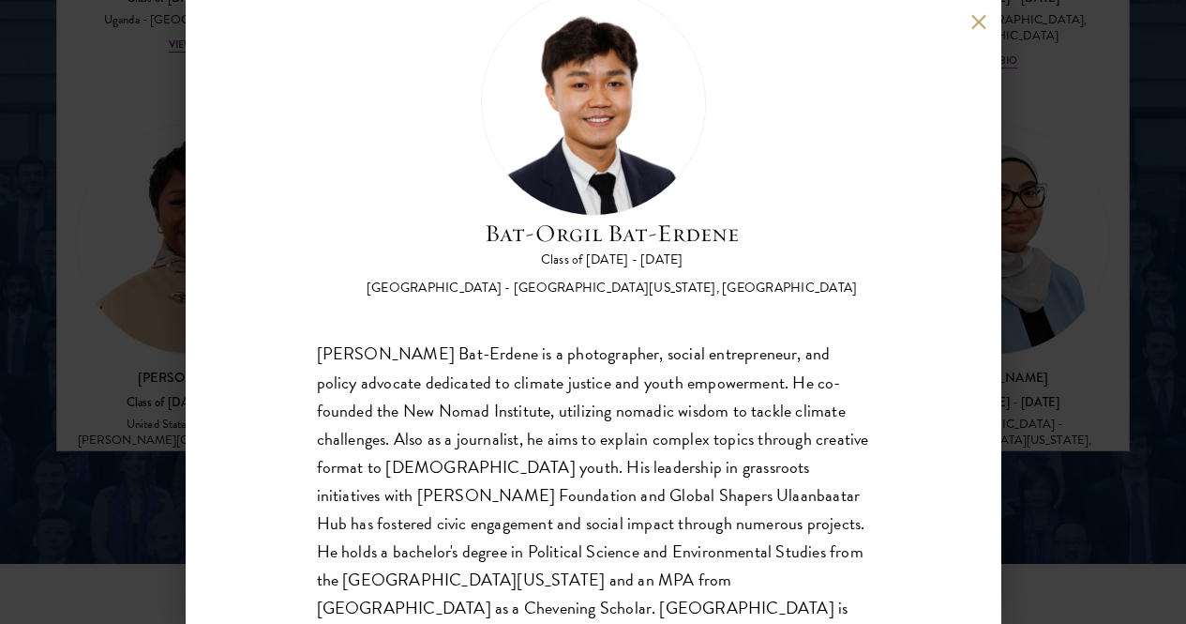
click at [976, 23] on button at bounding box center [980, 22] width 16 height 16
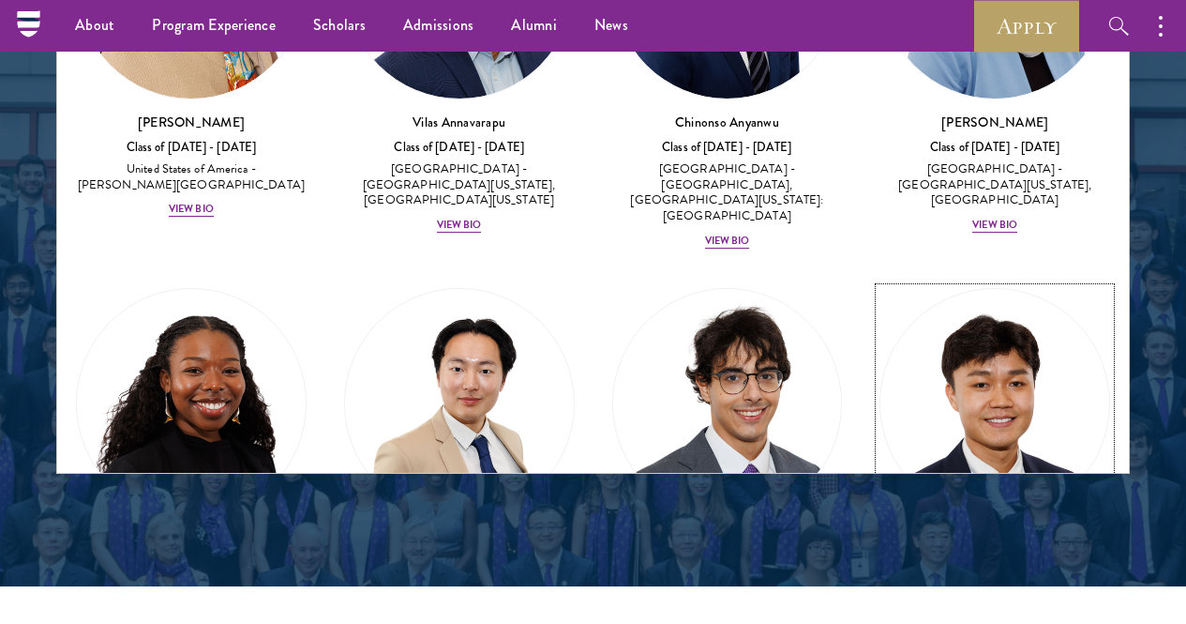
scroll to position [1321, 0]
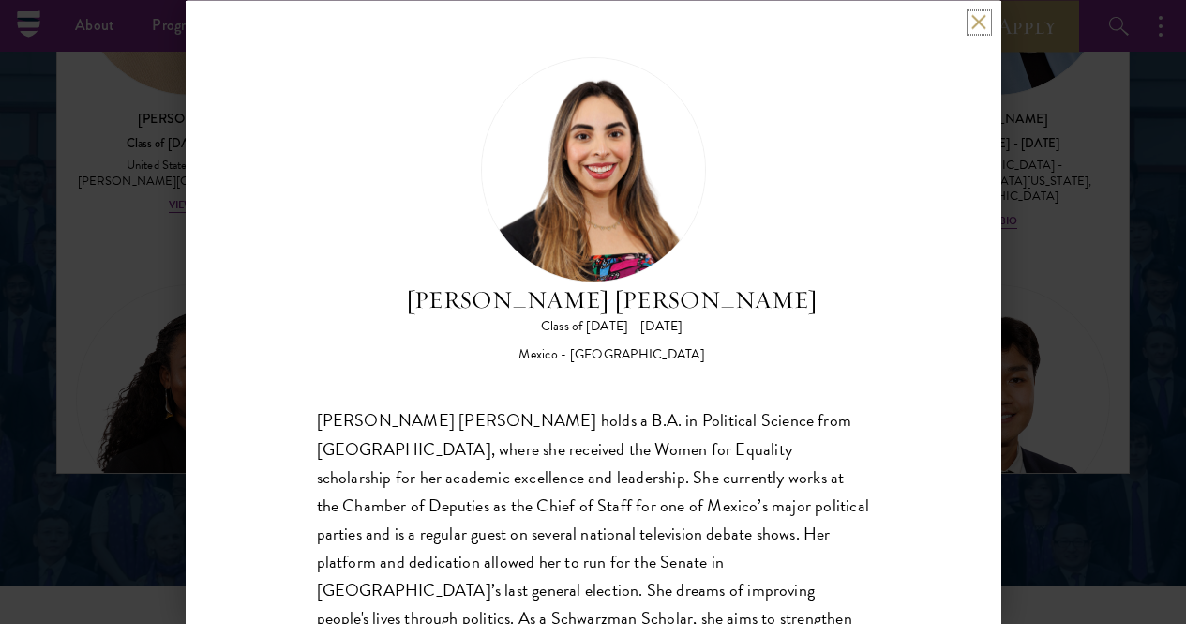
click at [981, 17] on button at bounding box center [980, 22] width 16 height 16
